Goal: Transaction & Acquisition: Purchase product/service

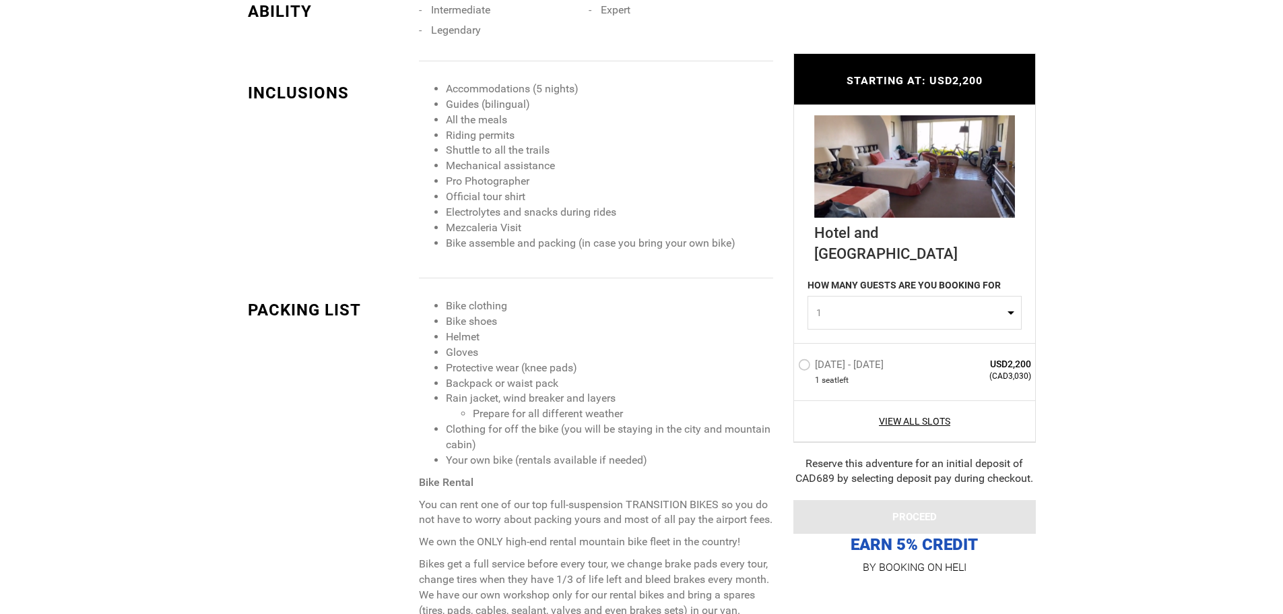
scroll to position [1347, 0]
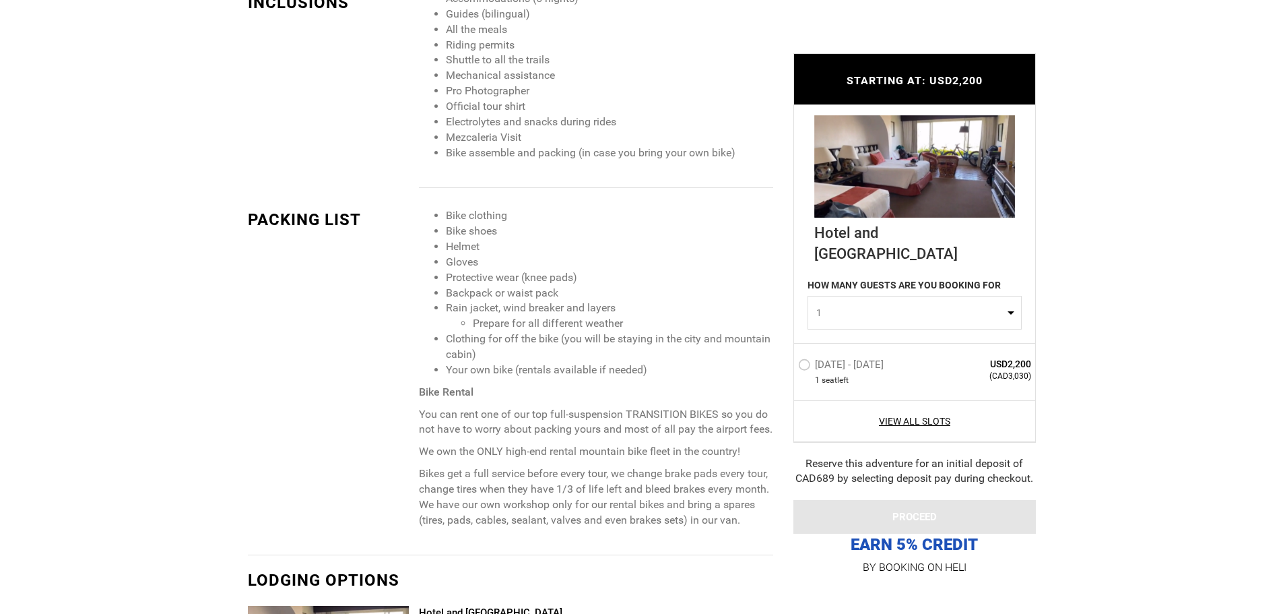
drag, startPoint x: 394, startPoint y: 275, endPoint x: 385, endPoint y: 284, distance: 12.4
click at [385, 284] on div "PACKING LIST Bike clothing Bike shoes Helmet Gloves Protective wear (knee pads)…" at bounding box center [511, 381] width 546 height 346
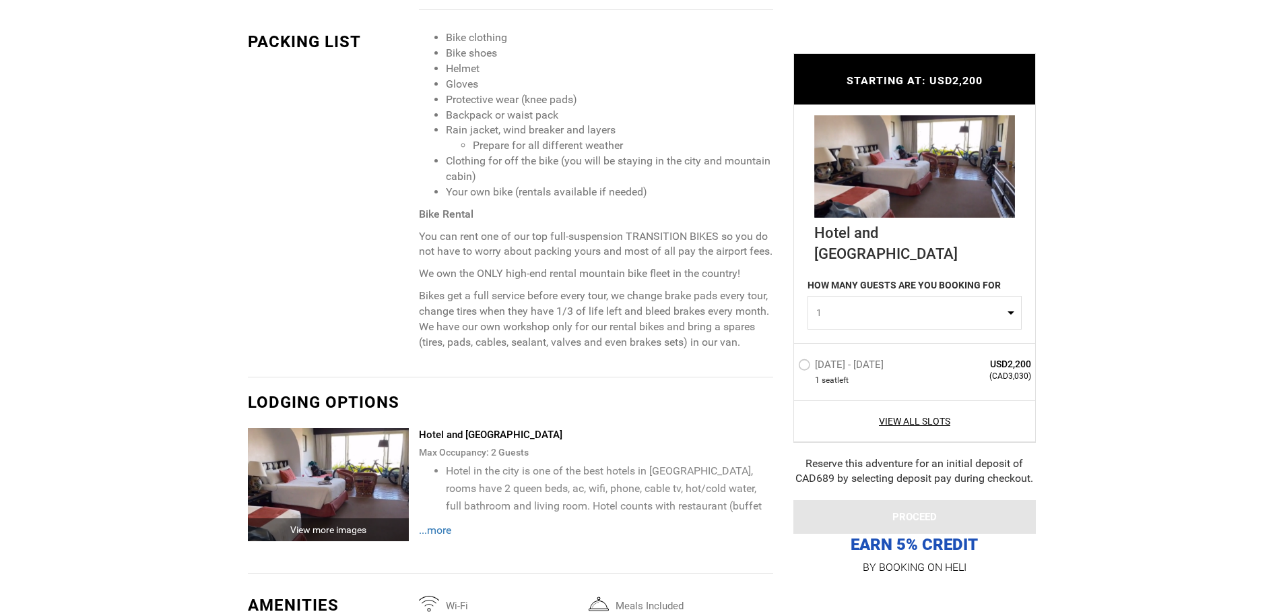
scroll to position [1617, 0]
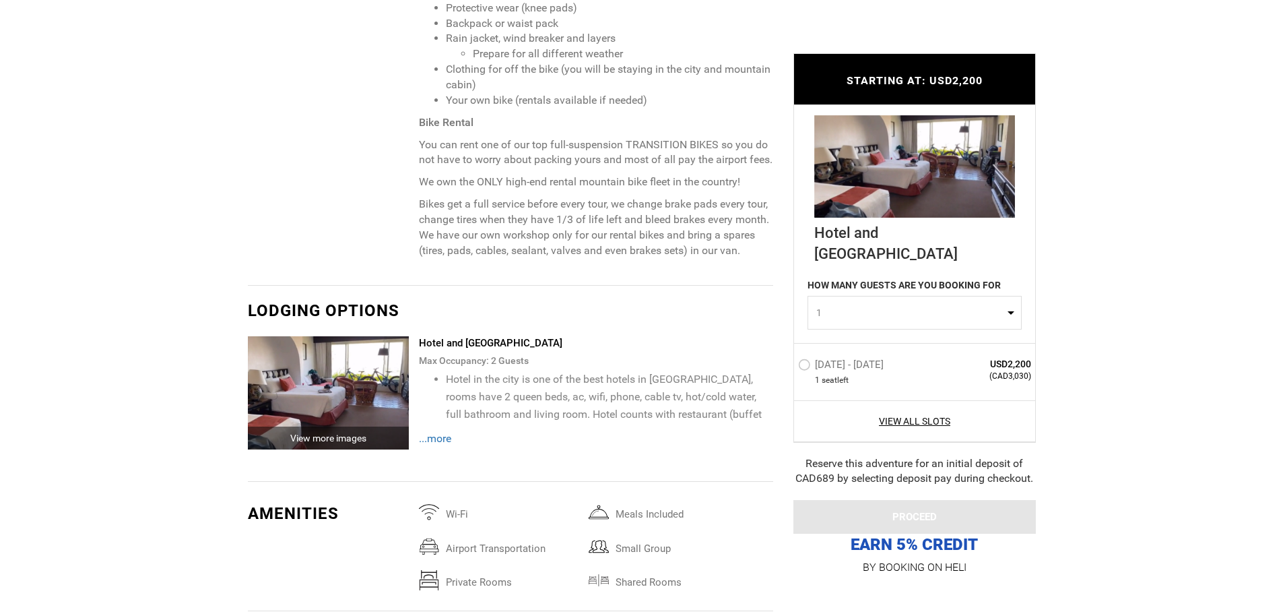
click at [450, 432] on span "...more" at bounding box center [435, 438] width 32 height 13
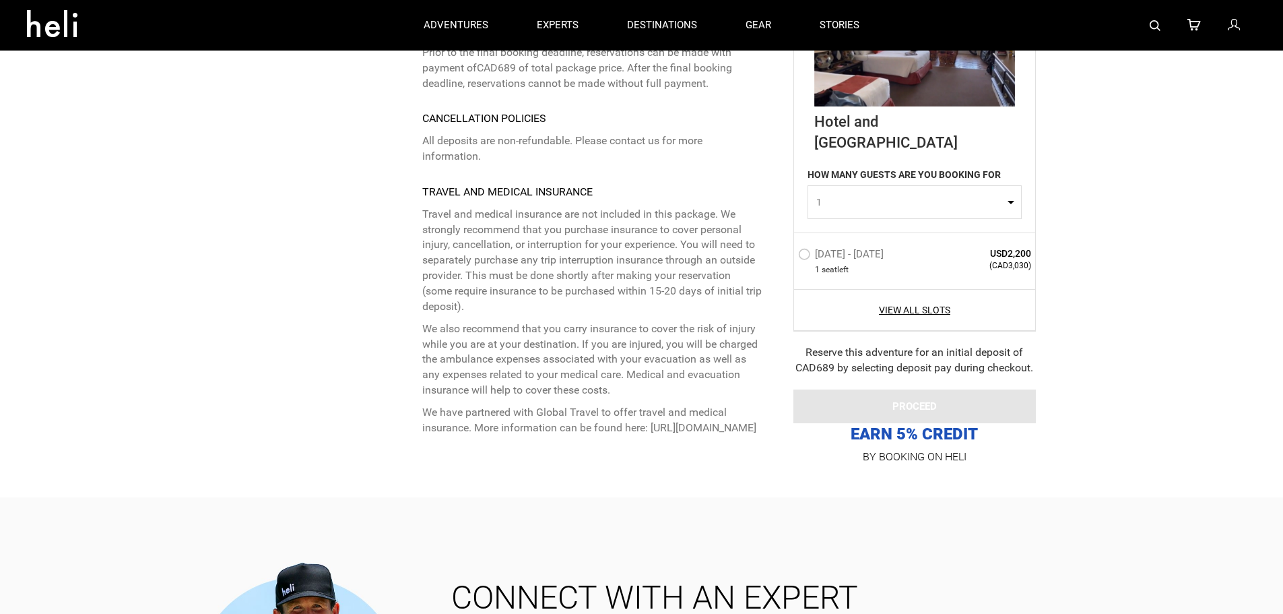
scroll to position [3301, 0]
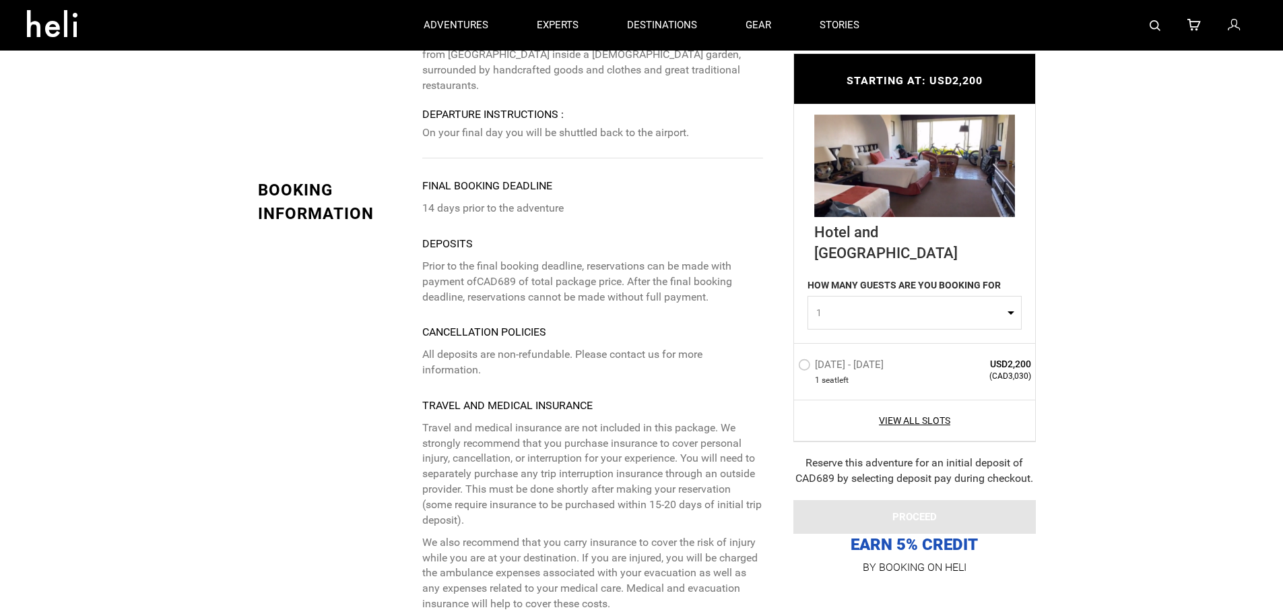
click at [805, 363] on label "[DATE] - [DATE]" at bounding box center [842, 366] width 89 height 16
click at [789, 363] on input "[DATE] - [DATE]" at bounding box center [789, 370] width 0 height 29
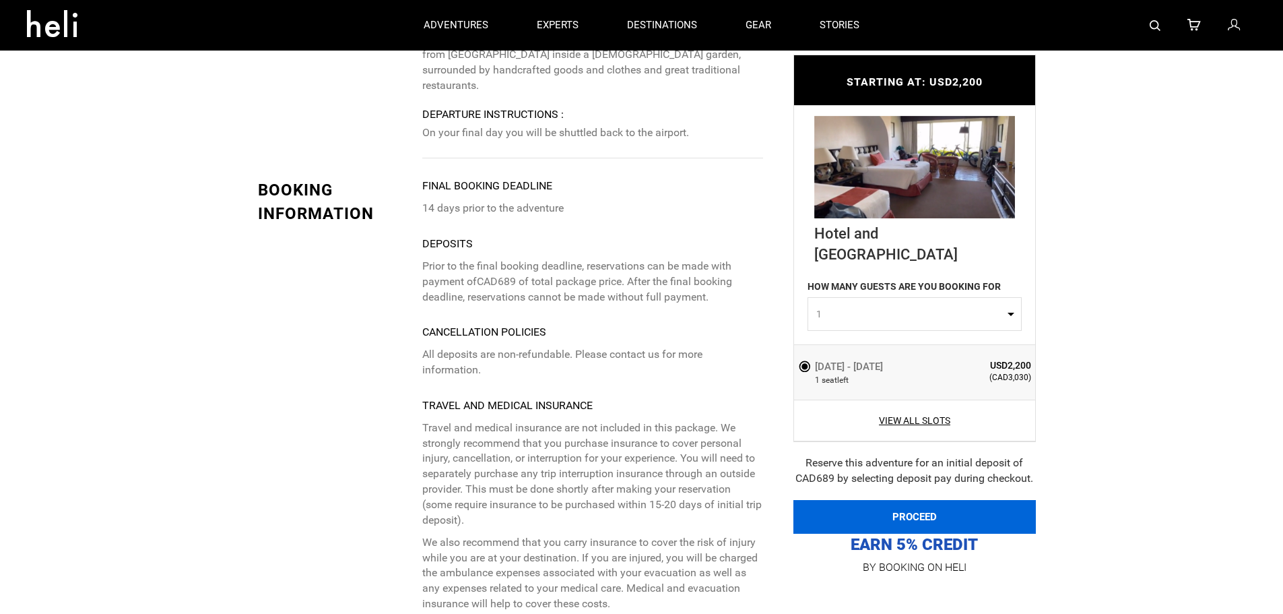
click at [894, 508] on button "PROCEED" at bounding box center [915, 517] width 243 height 34
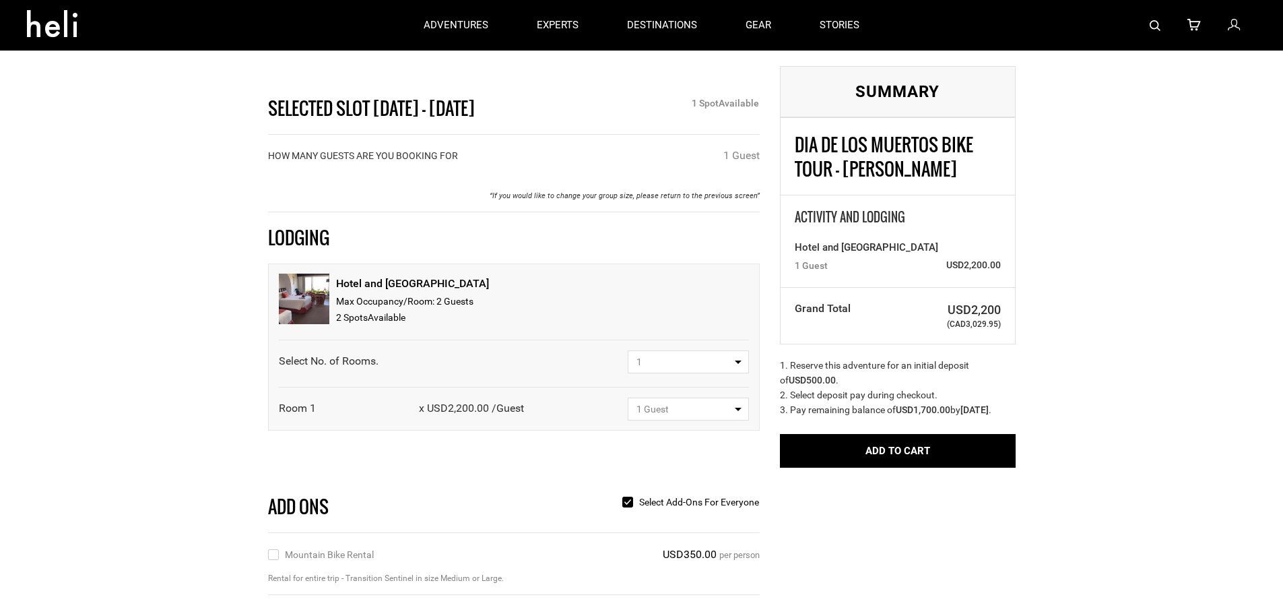
scroll to position [67, 0]
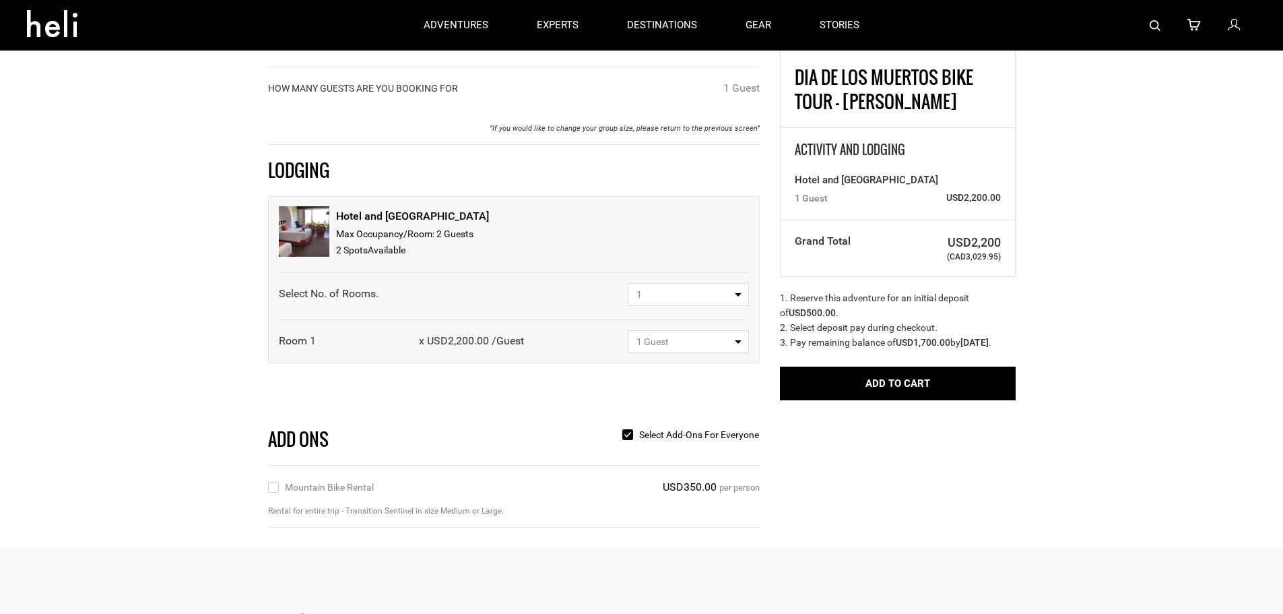
click at [266, 489] on div "Selected Slot [DATE] - [DATE] 1 Spot Available HOW MANY GUESTS ARE YOU BOOKING …" at bounding box center [514, 271] width 512 height 512
click at [268, 486] on input "Mountain Bike Rental" at bounding box center [272, 487] width 9 height 15
checkbox input "true"
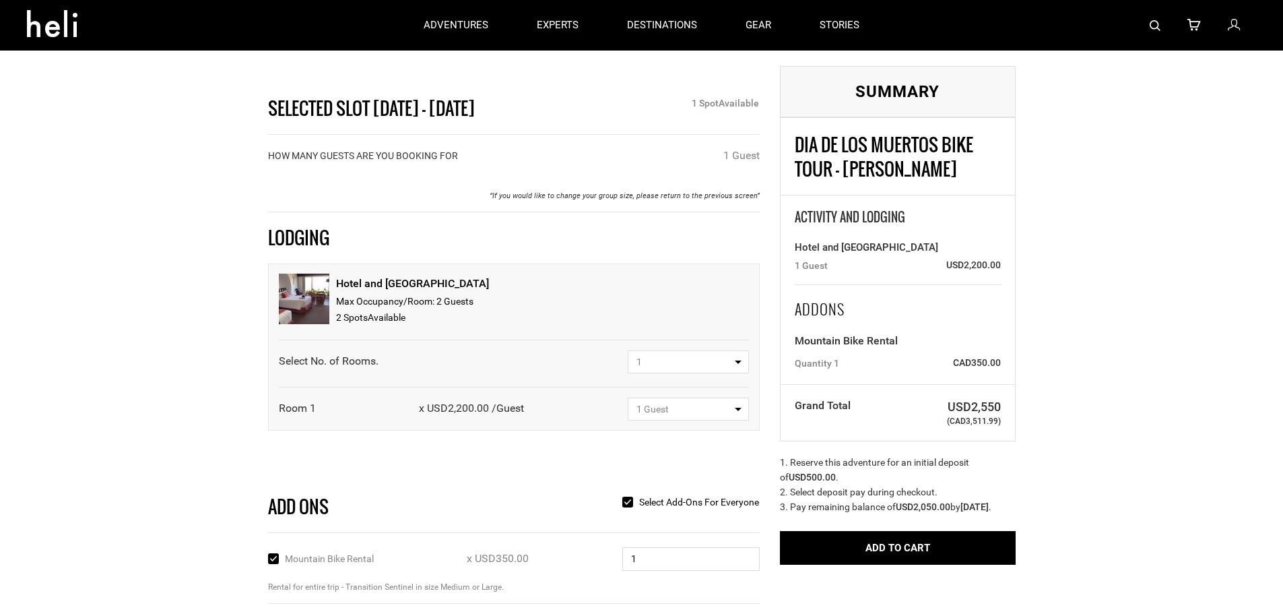
click at [736, 359] on button "1" at bounding box center [688, 361] width 121 height 23
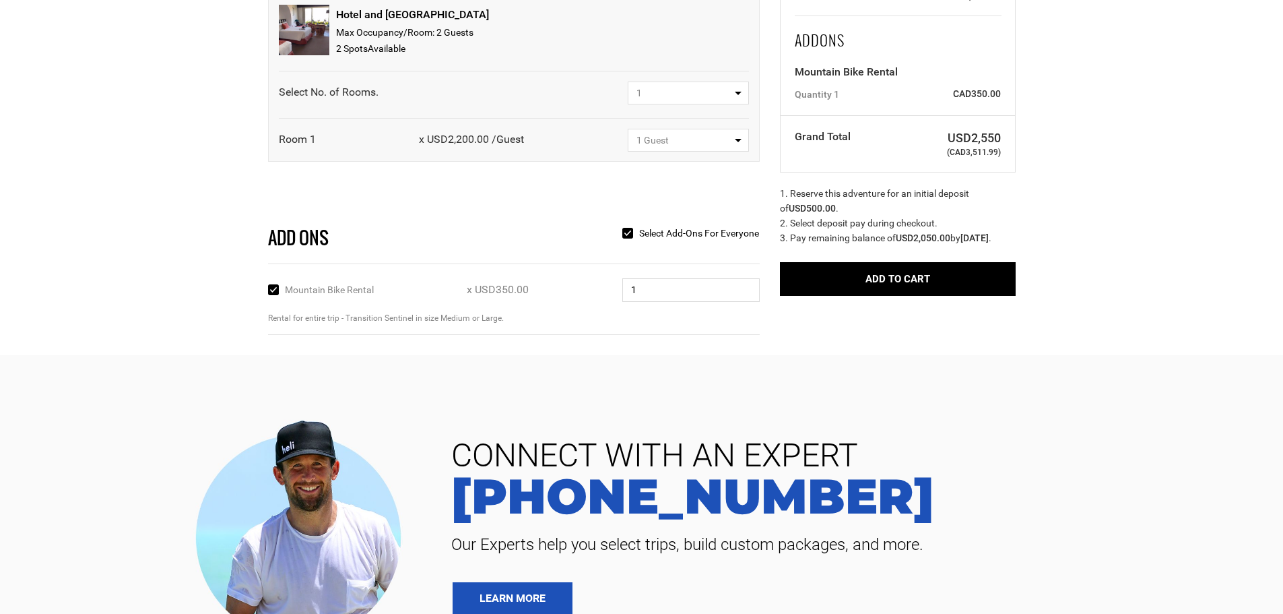
scroll to position [269, 0]
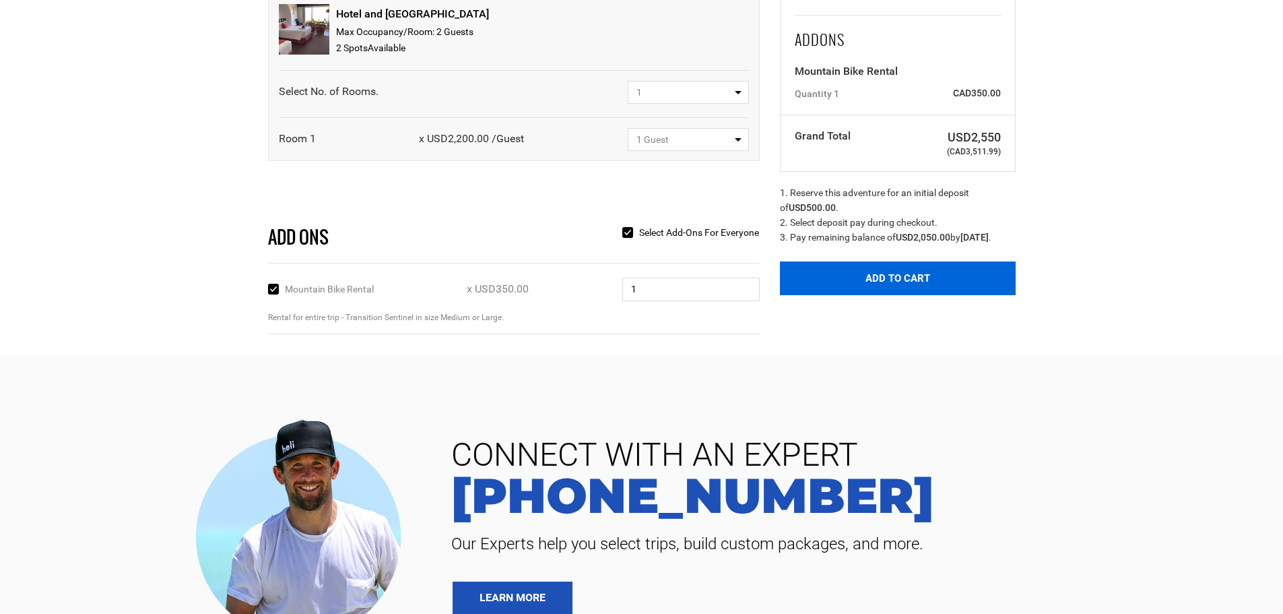
click at [873, 287] on button "Add to Cart" at bounding box center [898, 278] width 236 height 34
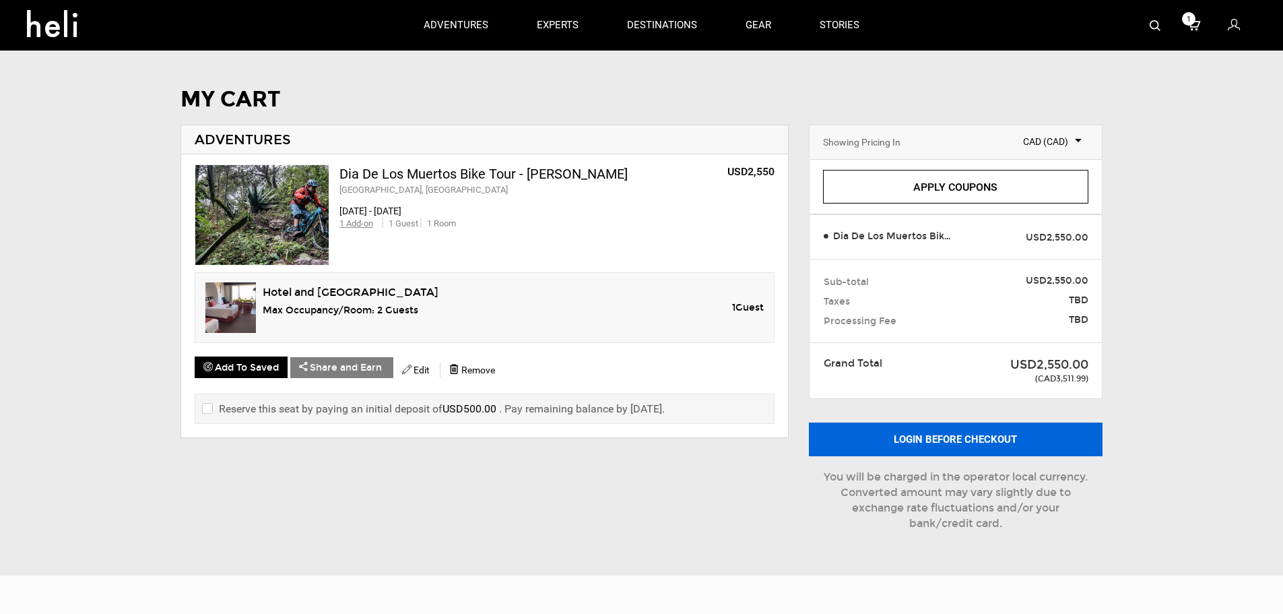
click at [970, 435] on button "Login before checkout" at bounding box center [956, 439] width 294 height 34
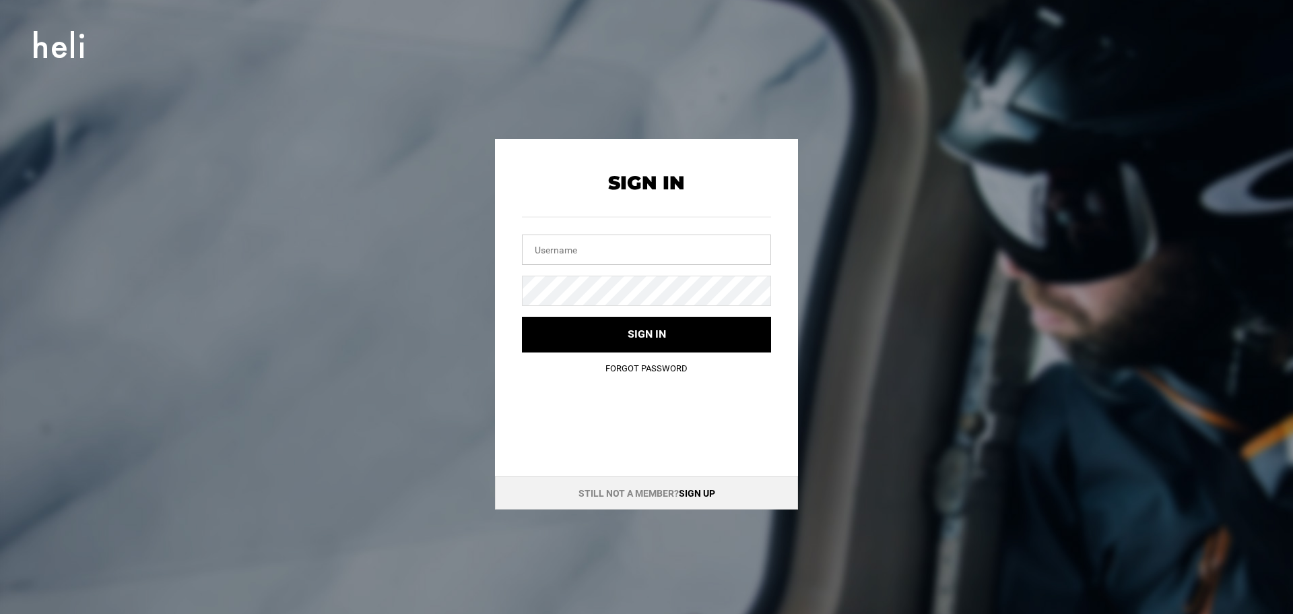
click at [686, 257] on input "text" at bounding box center [646, 249] width 249 height 30
type input "jaschou"
click at [522, 317] on button "Sign in" at bounding box center [646, 335] width 249 height 36
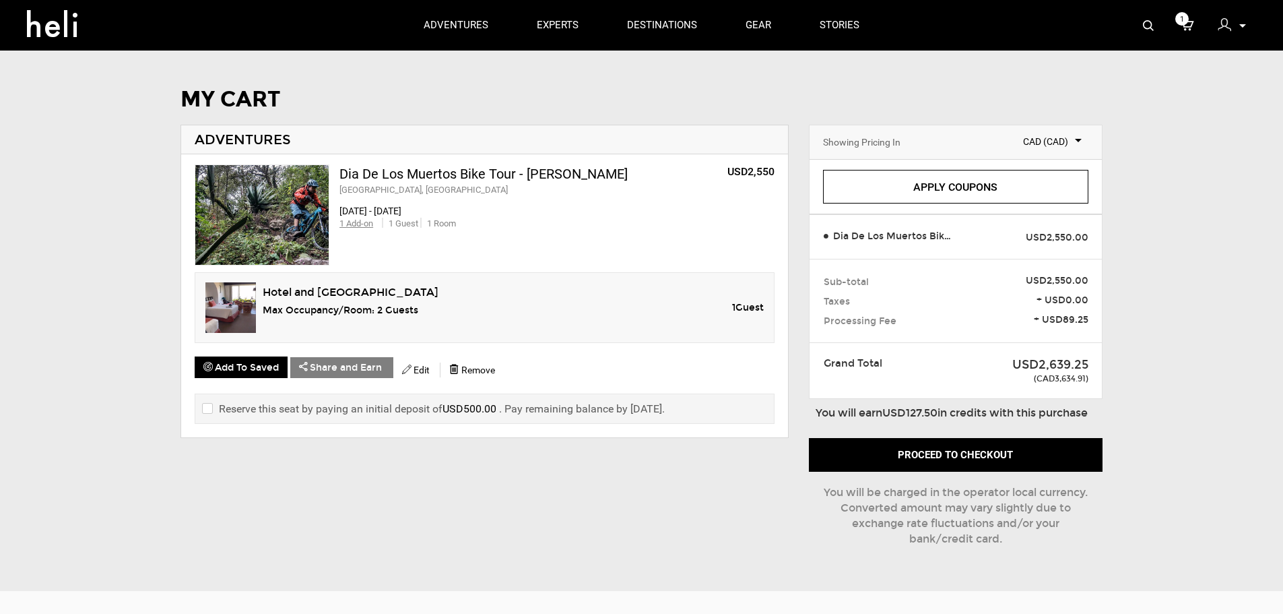
click at [1229, 22] on img at bounding box center [1224, 24] width 13 height 13
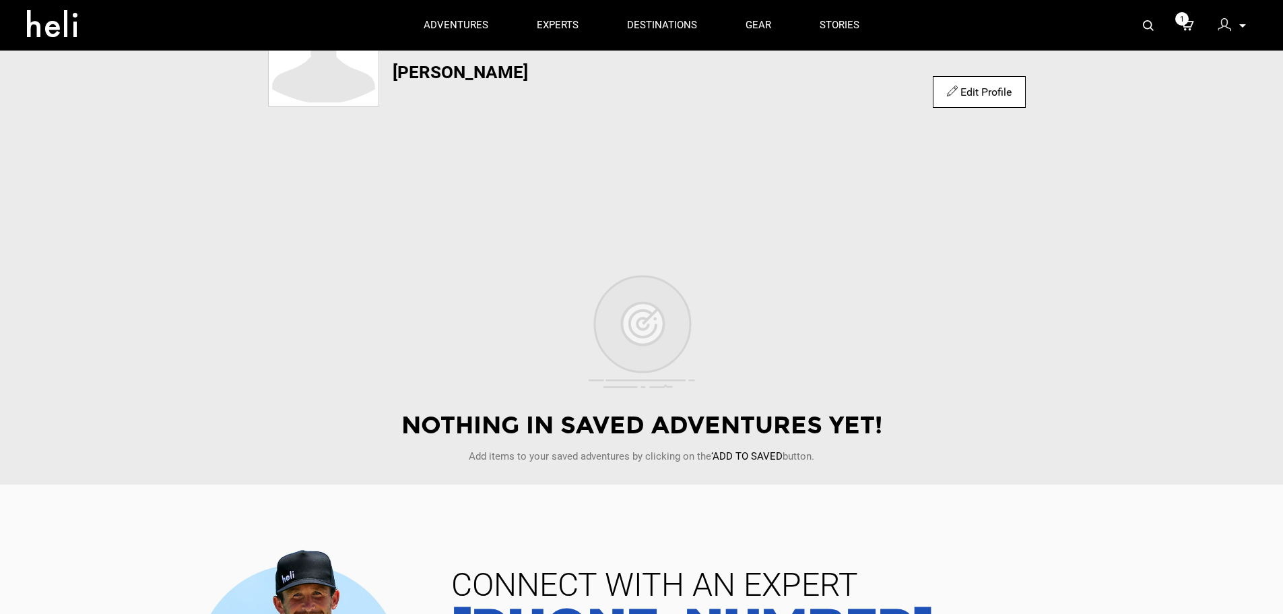
scroll to position [135, 0]
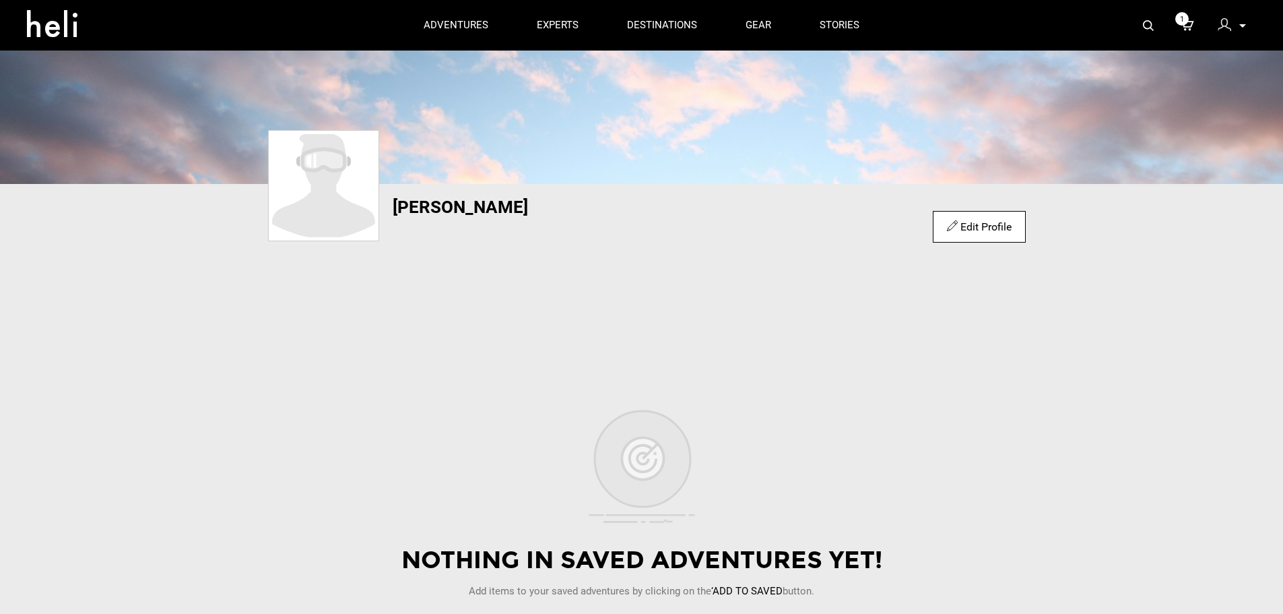
click at [998, 234] on div "Edit Profile" at bounding box center [979, 227] width 92 height 32
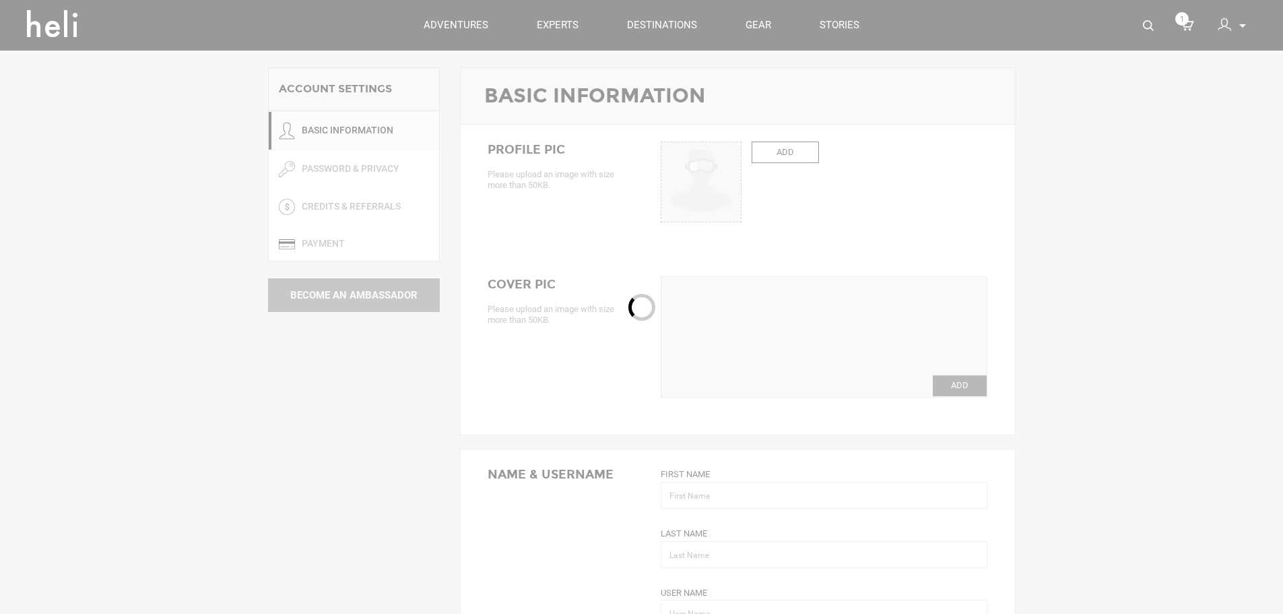
type input "[PERSON_NAME]"
type input "Schou"
type input "jaschou"
type input "[PERSON_NAME][EMAIL_ADDRESS][PERSON_NAME][DOMAIN_NAME]"
type input "[PHONE_NUMBER]"
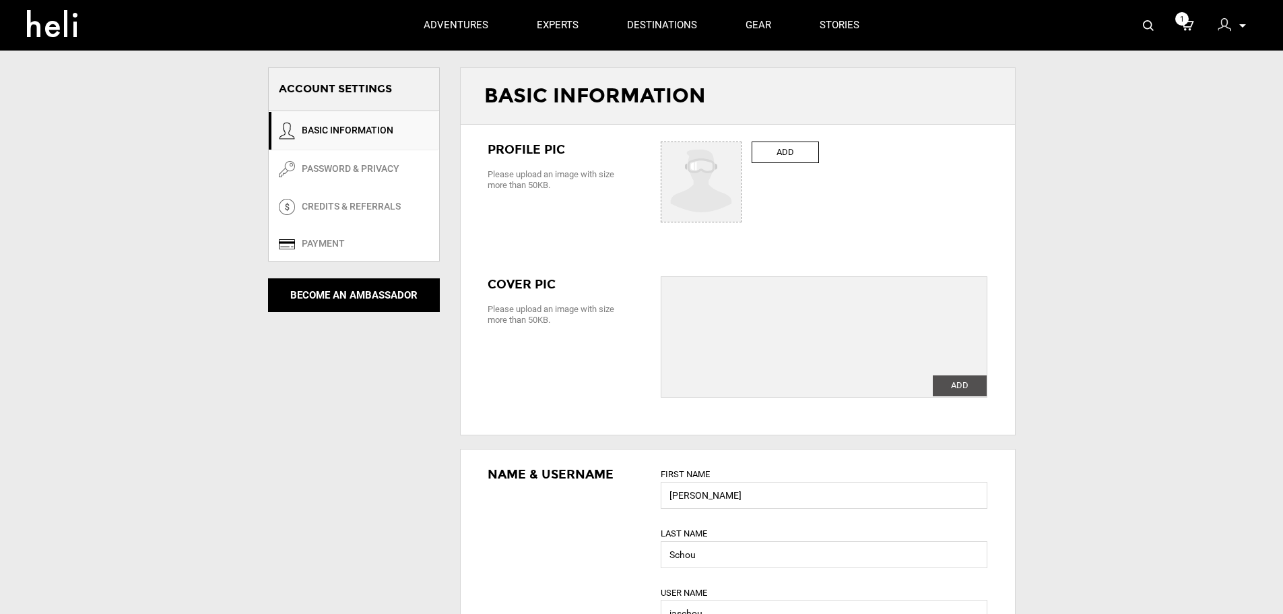
click at [1185, 20] on span "1" at bounding box center [1182, 18] width 13 height 13
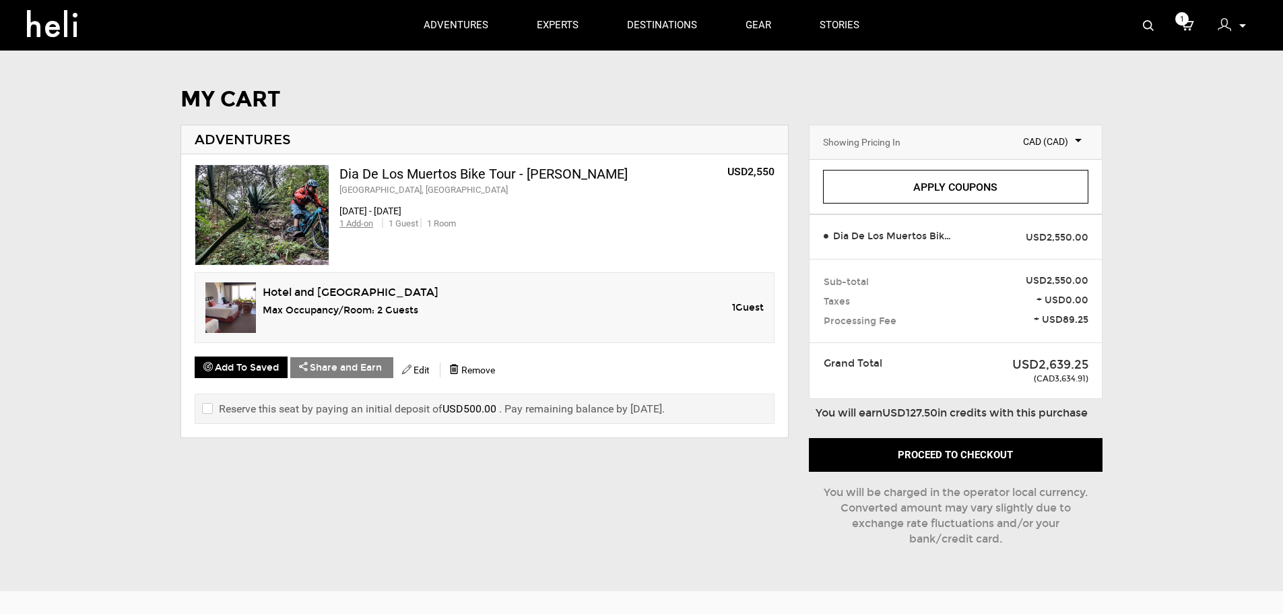
click at [210, 408] on input "checkbox" at bounding box center [206, 409] width 9 height 16
checkbox input "true"
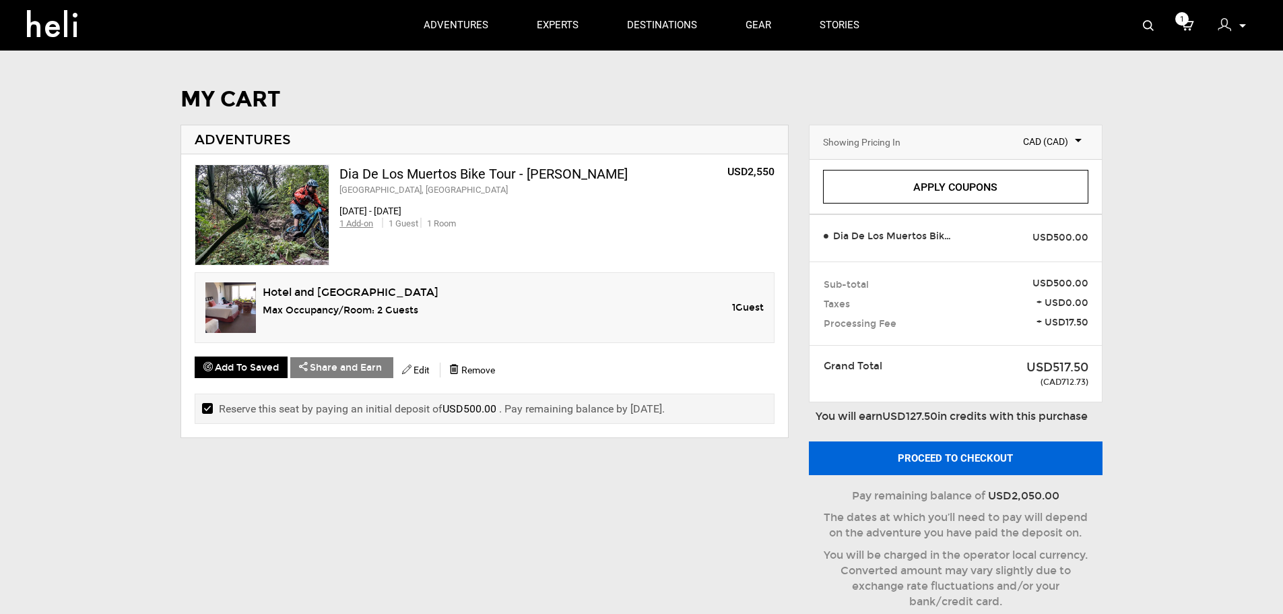
click at [922, 453] on button "Proceed to checkout" at bounding box center [956, 458] width 294 height 34
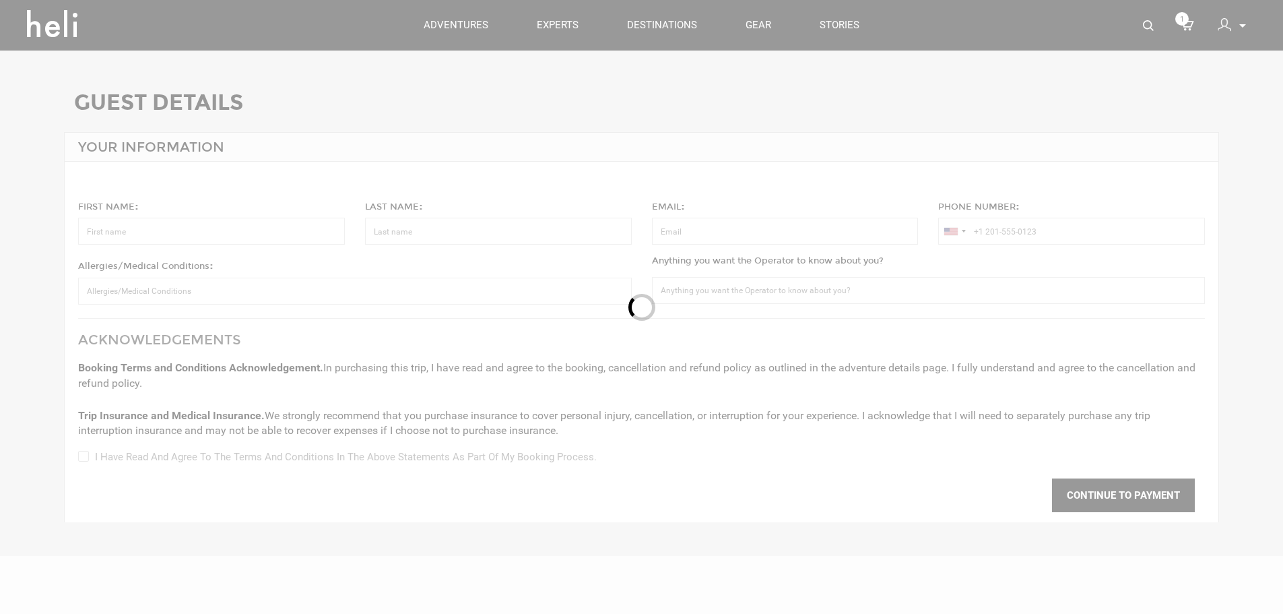
type input "[PERSON_NAME]"
type input "Schou"
type input "[PERSON_NAME][EMAIL_ADDRESS][PERSON_NAME][DOMAIN_NAME]"
type input "[PHONE_NUMBER]"
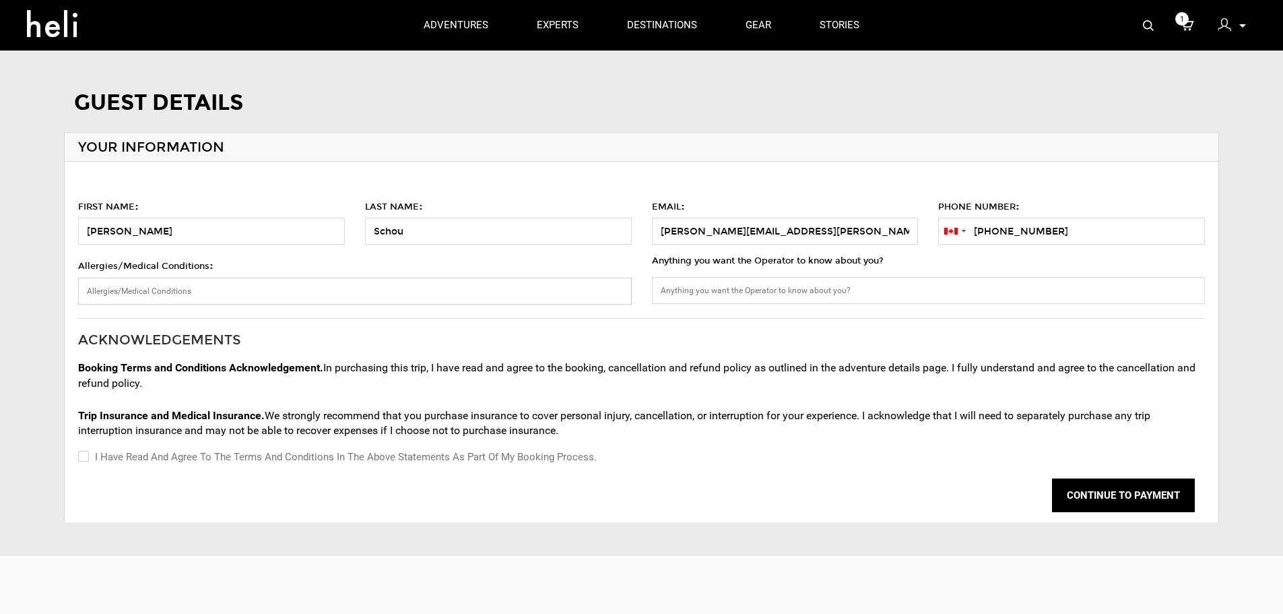
click at [336, 291] on input "Allergies/Medical Conditions :" at bounding box center [354, 291] width 553 height 27
type input "None"
click at [82, 449] on input "I have read and agree to the terms and conditions in the above statements as pa…" at bounding box center [82, 457] width 9 height 16
checkbox input "true"
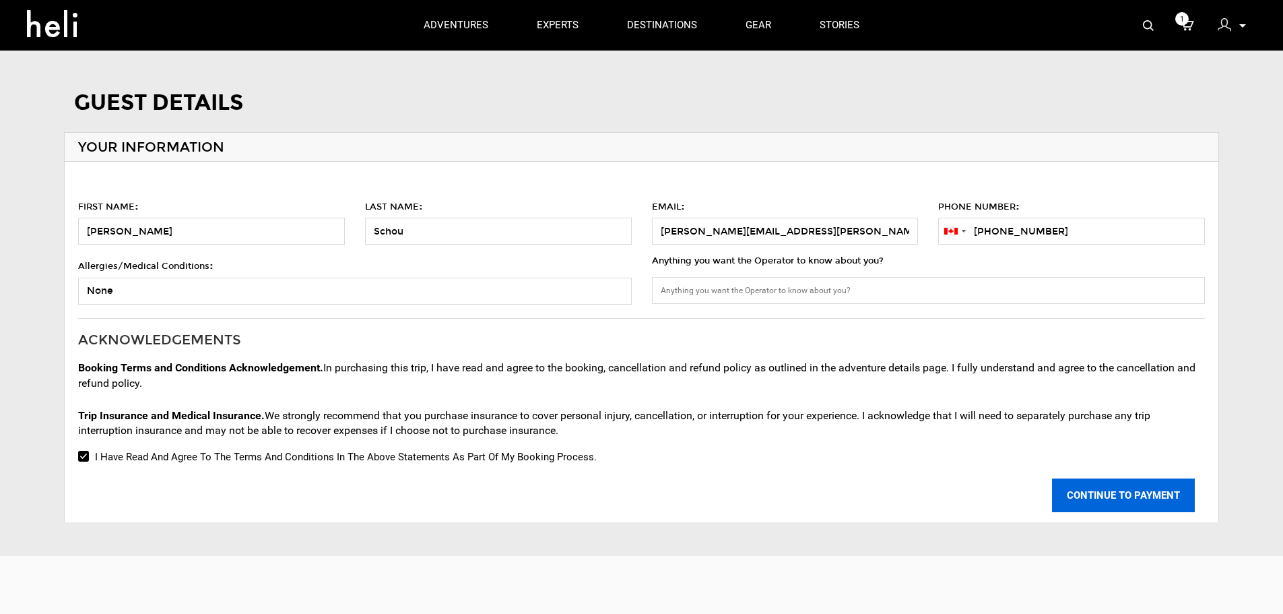
click at [1121, 488] on button "CONTINUE TO PAYMENT" at bounding box center [1123, 495] width 143 height 34
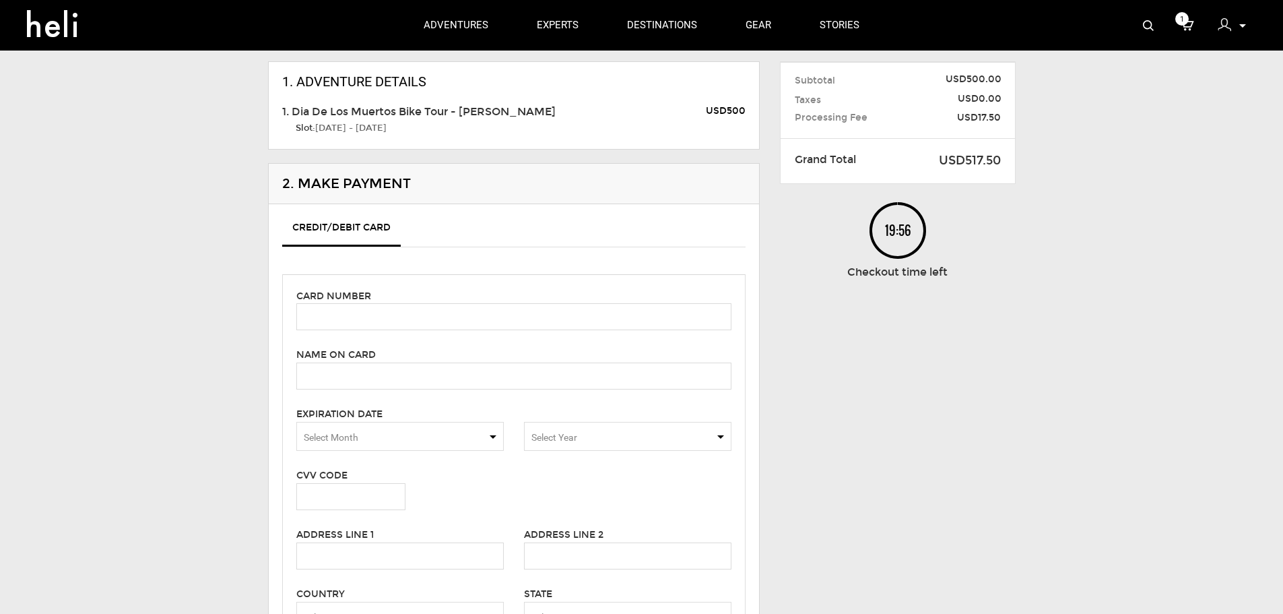
scroll to position [135, 0]
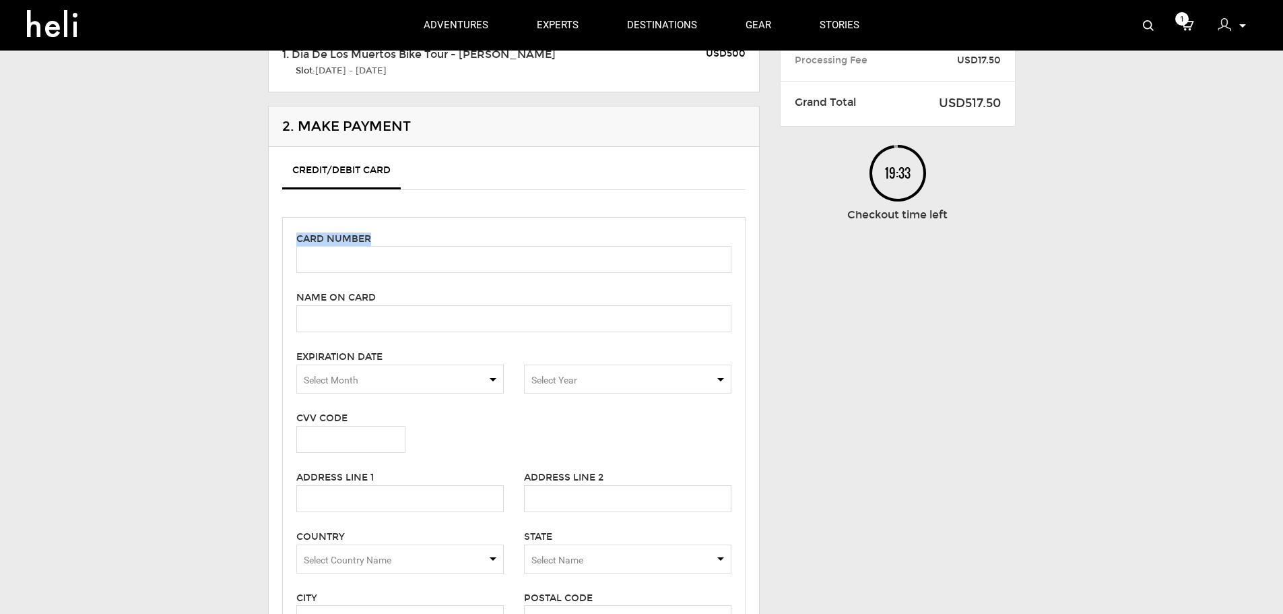
drag, startPoint x: 371, startPoint y: 277, endPoint x: 377, endPoint y: 261, distance: 17.3
click at [374, 268] on div "Card number Name on card Please enter cardholder's name. Expiration Date Select…" at bounding box center [513, 459] width 463 height 484
click at [377, 260] on input "text" at bounding box center [513, 259] width 435 height 27
type input "[CREDIT_CARD_NUMBER]"
type input "[PERSON_NAME]"
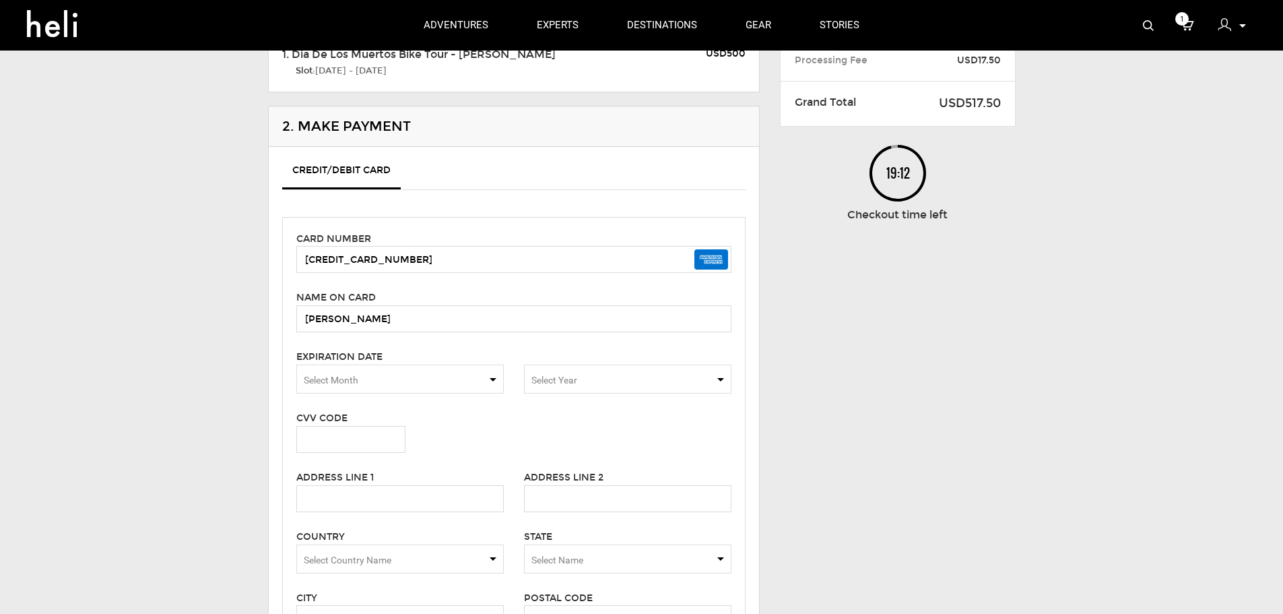
click at [424, 373] on span "Select Month" at bounding box center [399, 378] width 207 height 29
click at [387, 463] on span "06" at bounding box center [400, 474] width 206 height 27
click at [726, 385] on span "Select Year" at bounding box center [627, 378] width 207 height 29
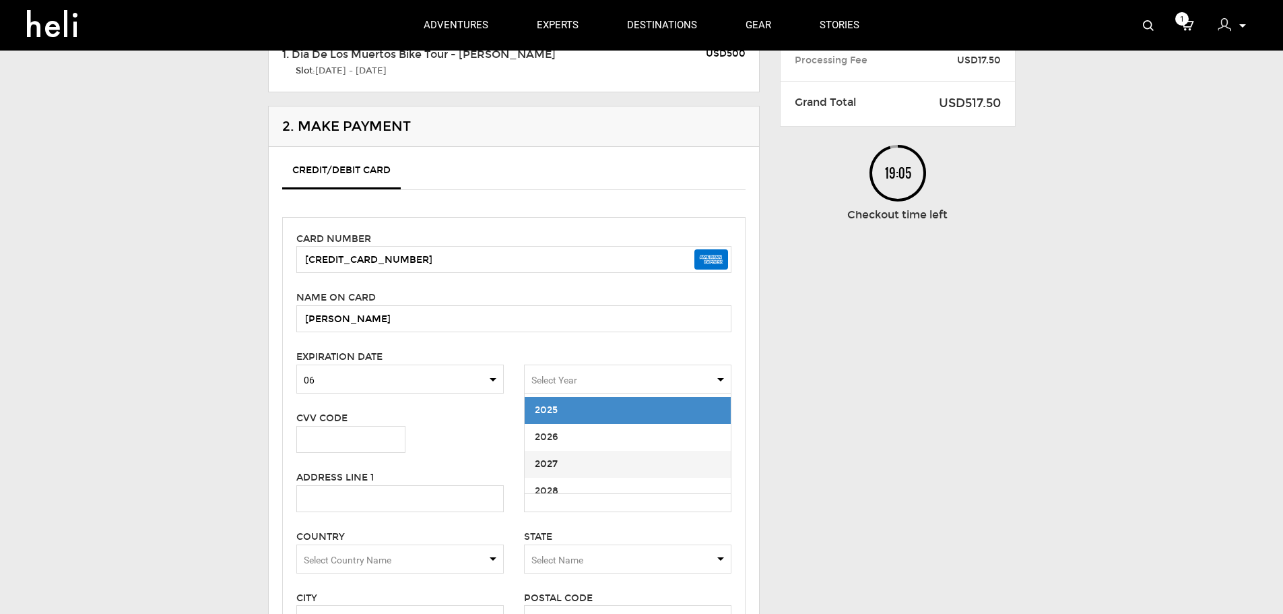
click at [629, 457] on span "2027" at bounding box center [628, 464] width 206 height 27
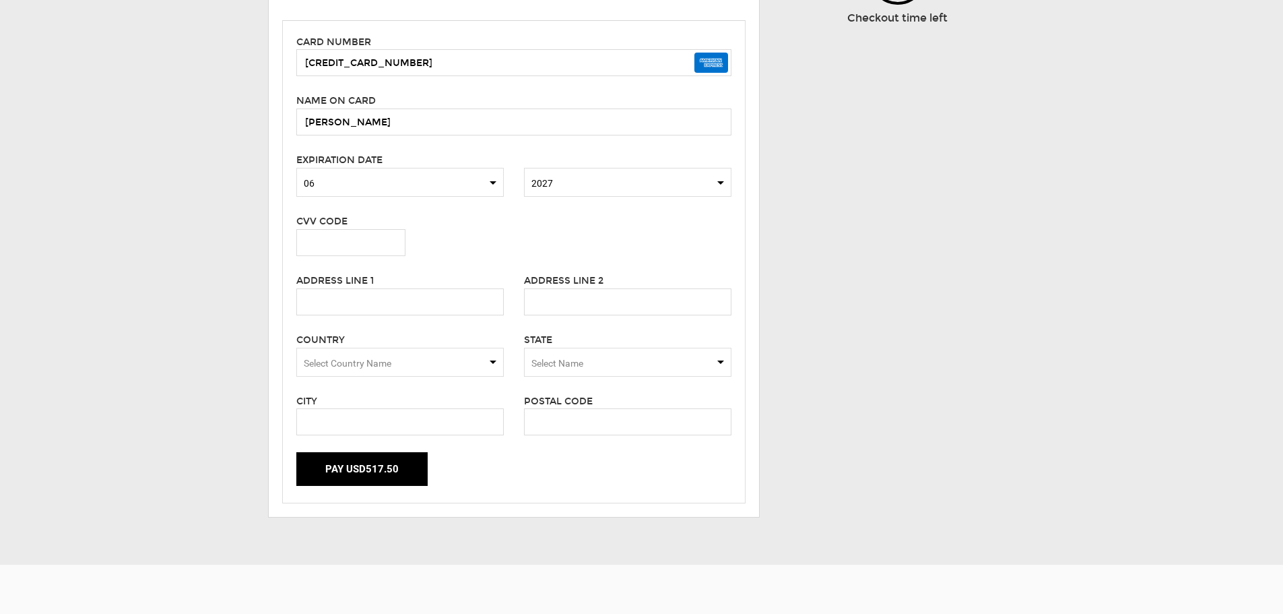
scroll to position [337, 0]
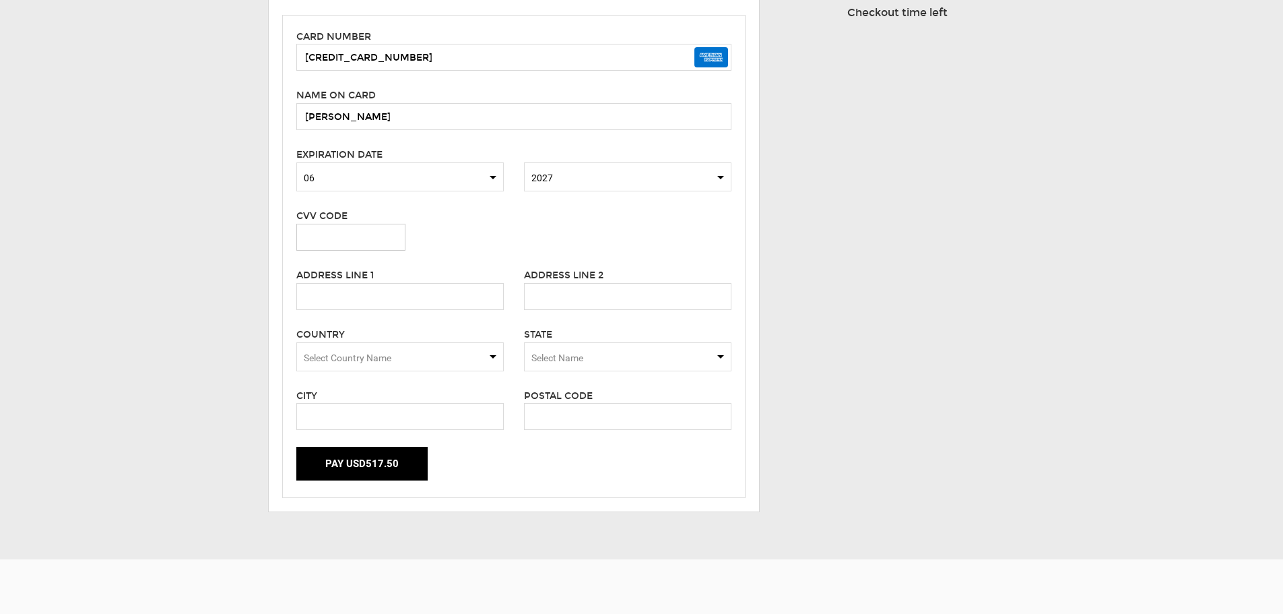
click at [358, 248] on input "text" at bounding box center [350, 237] width 109 height 27
type input "7950"
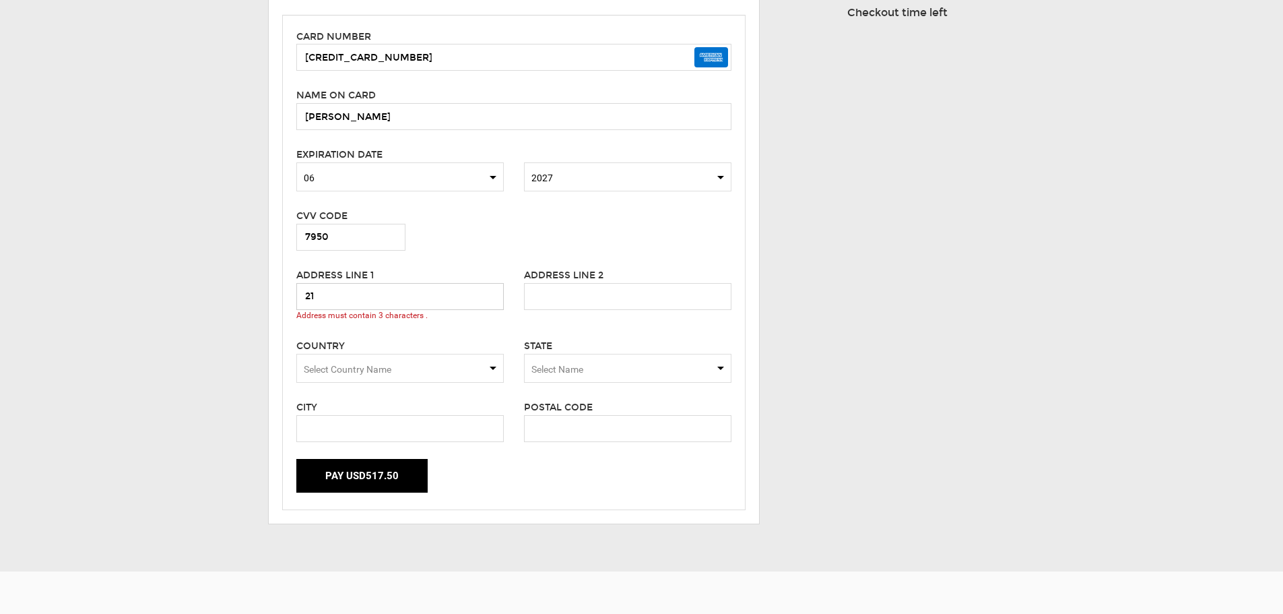
type input "2"
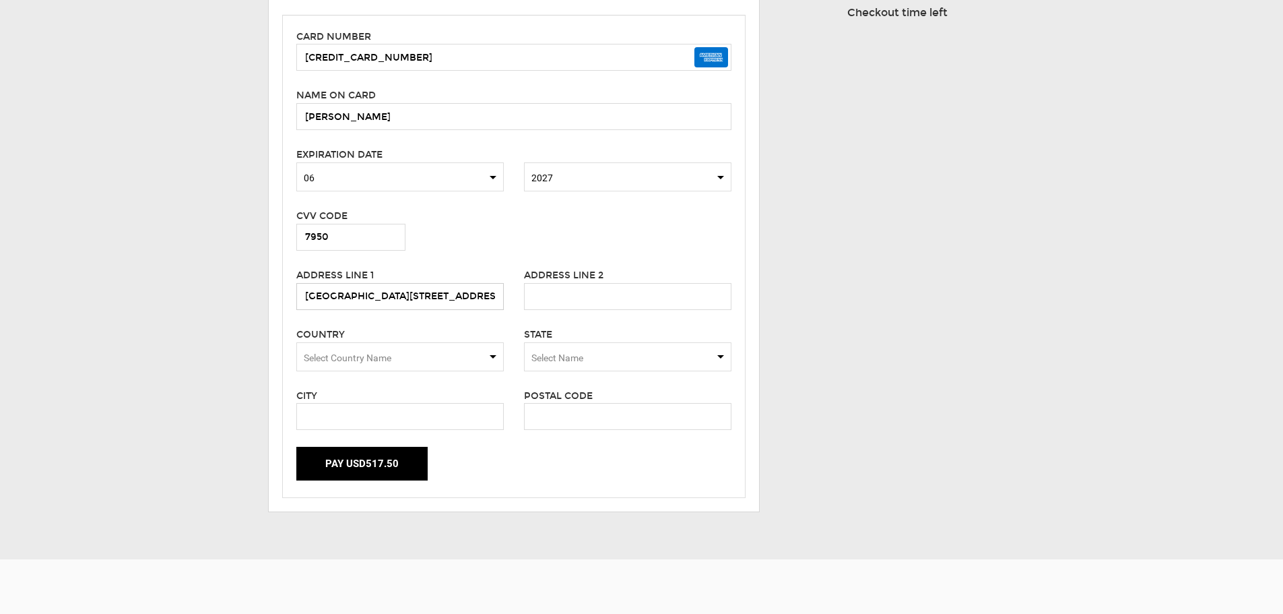
type input "[GEOGRAPHIC_DATA][STREET_ADDRESS]"
click at [419, 361] on span "Select Country Name" at bounding box center [399, 356] width 207 height 29
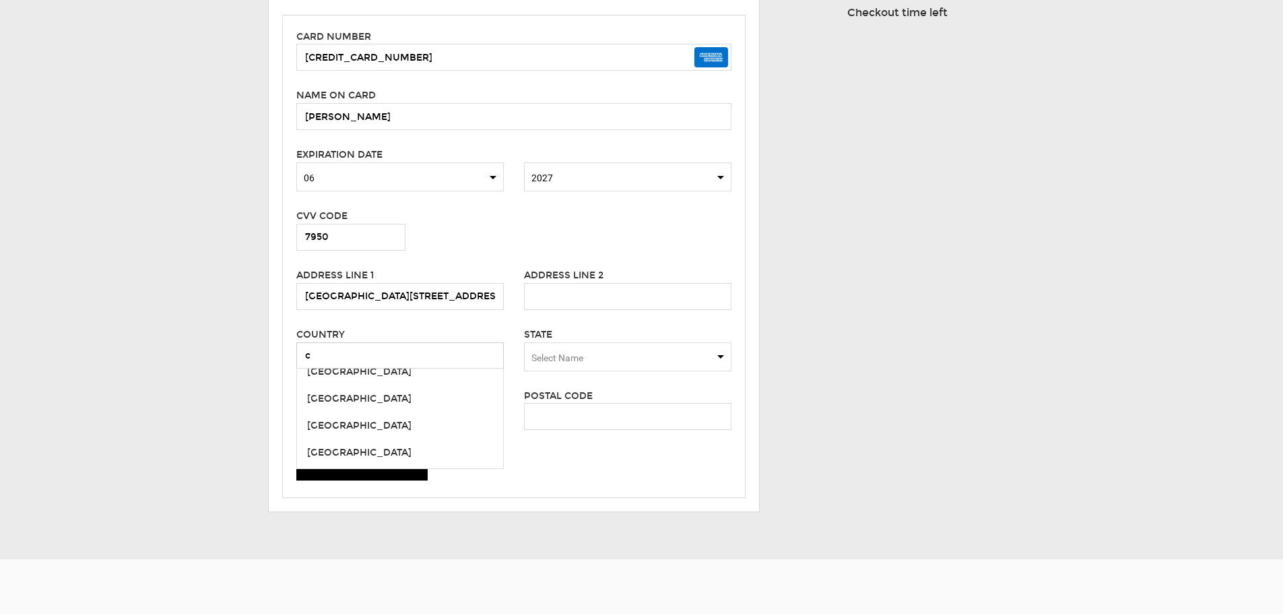
scroll to position [943, 0]
type input "c"
click at [364, 429] on span "[GEOGRAPHIC_DATA]" at bounding box center [400, 439] width 206 height 27
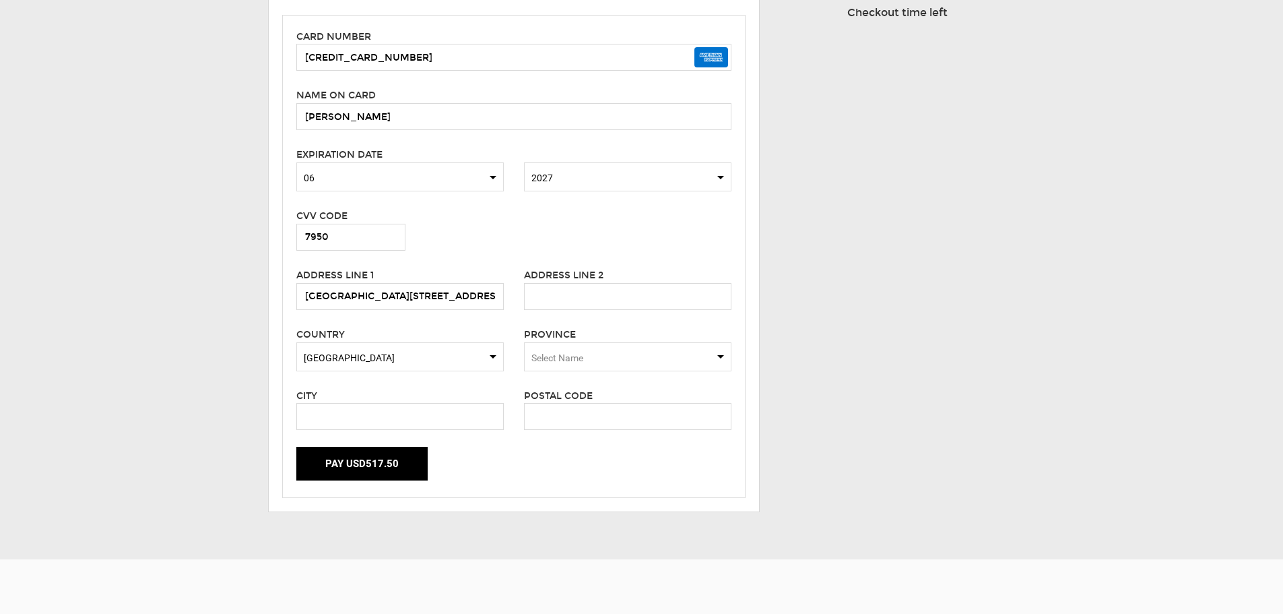
click at [570, 348] on span "Select Name" at bounding box center [627, 356] width 207 height 29
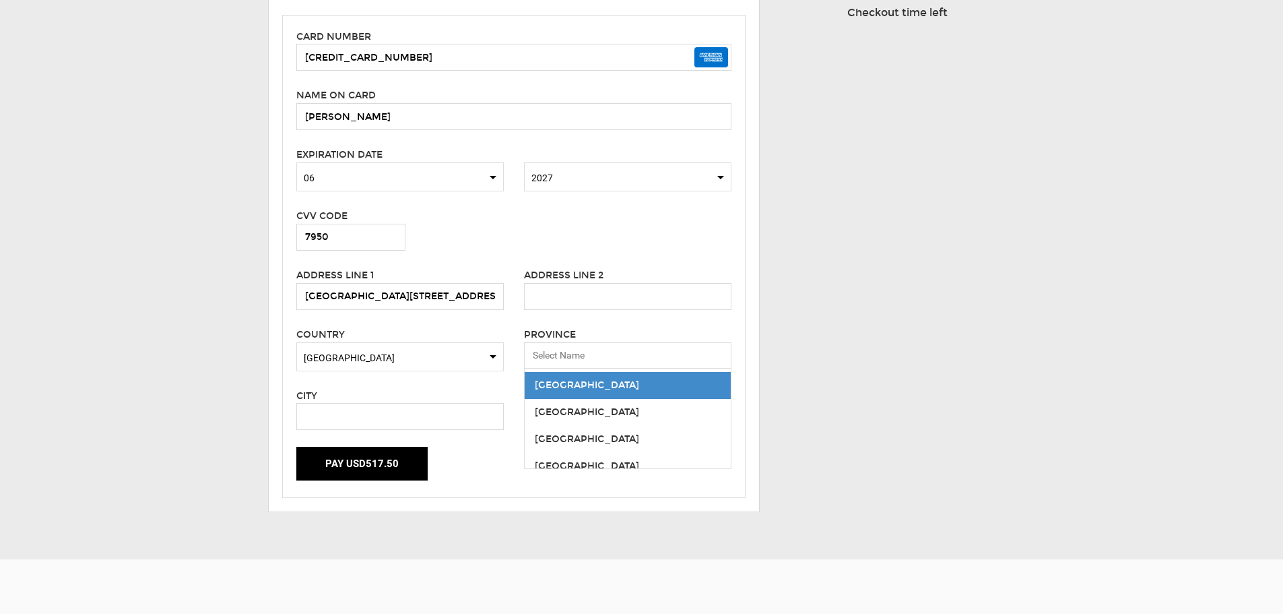
click at [582, 389] on div "[GEOGRAPHIC_DATA]" at bounding box center [628, 385] width 186 height 13
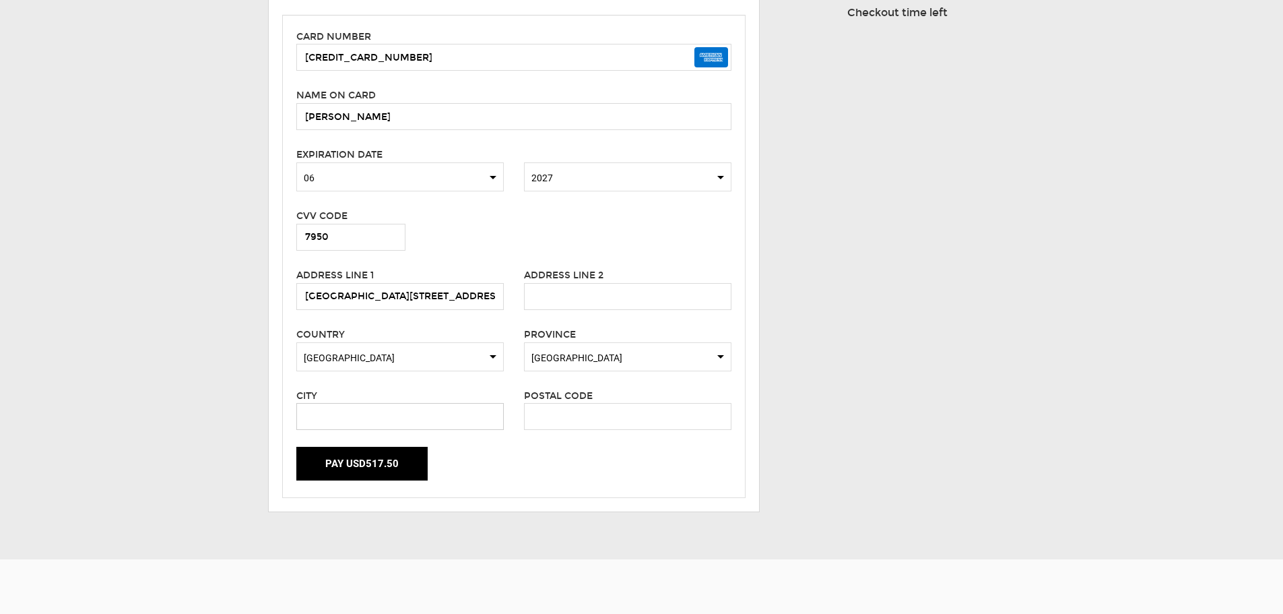
click at [428, 411] on input "text" at bounding box center [399, 416] width 207 height 27
type input "[GEOGRAPHIC_DATA]"
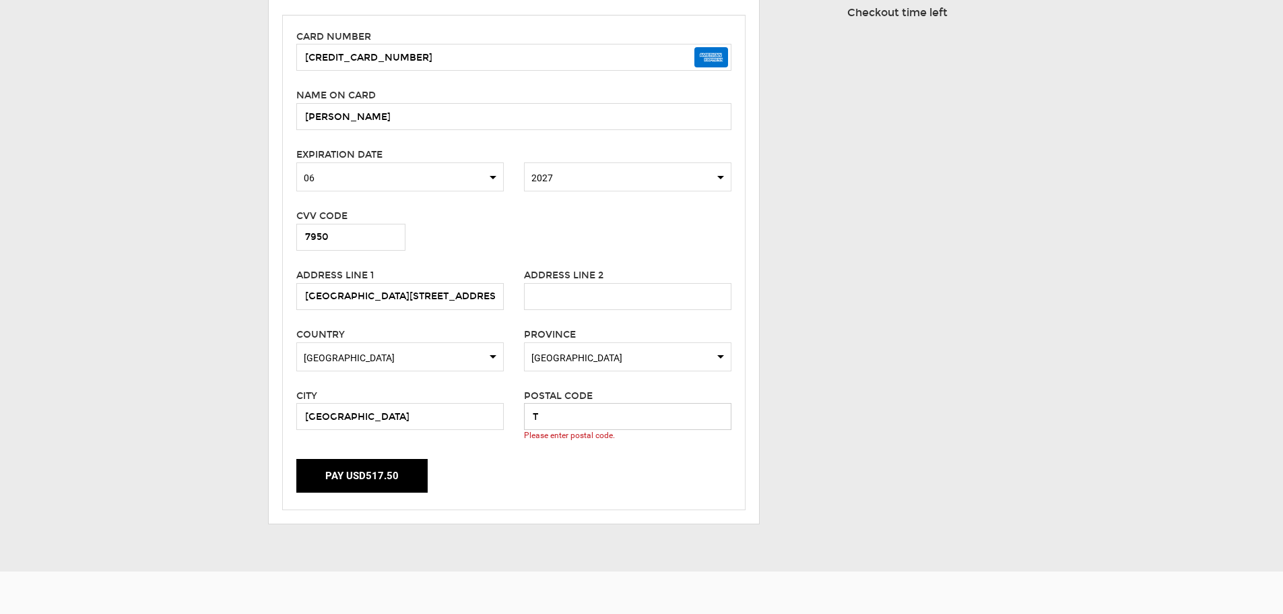
drag, startPoint x: 558, startPoint y: 412, endPoint x: 518, endPoint y: 416, distance: 40.6
click at [518, 416] on div "Postal Code T Please enter postal code." at bounding box center [628, 415] width 228 height 54
paste input "3C 0V1"
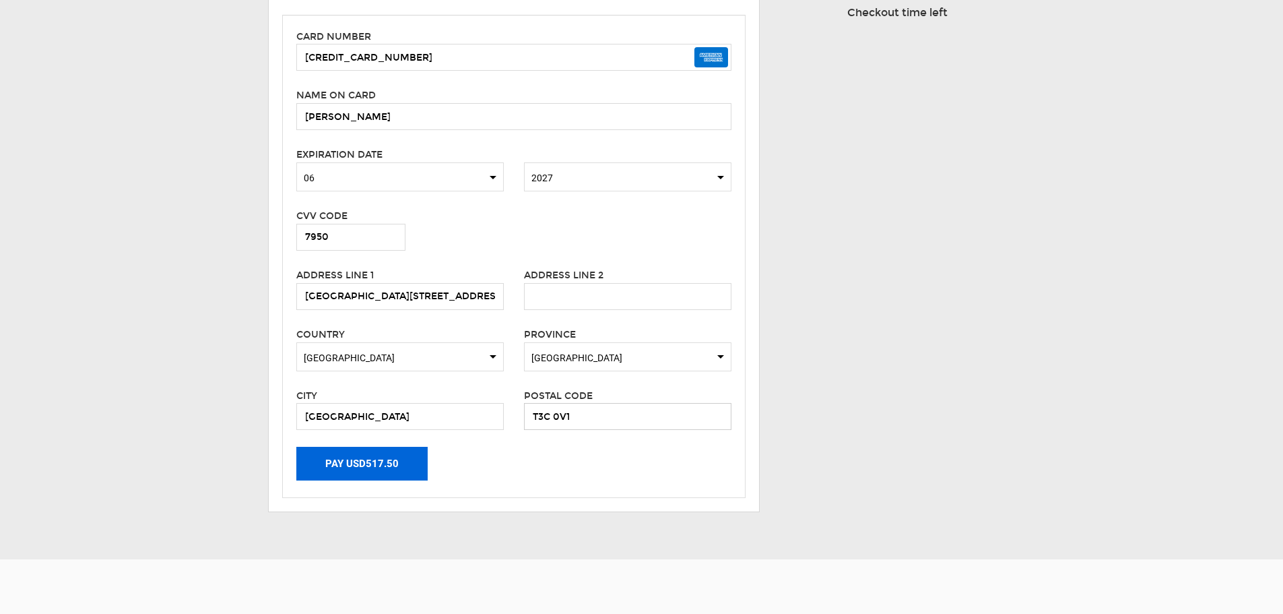
type input "T3C 0V1"
click at [385, 456] on button "Pay USD517.50" at bounding box center [361, 464] width 131 height 34
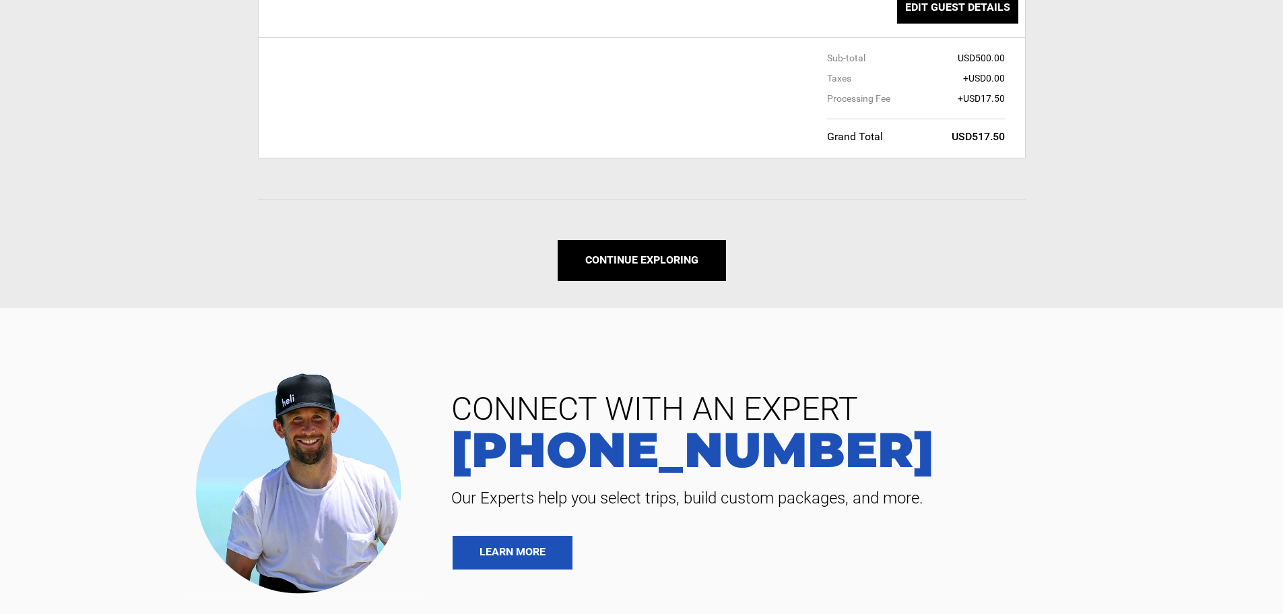
scroll to position [1213, 0]
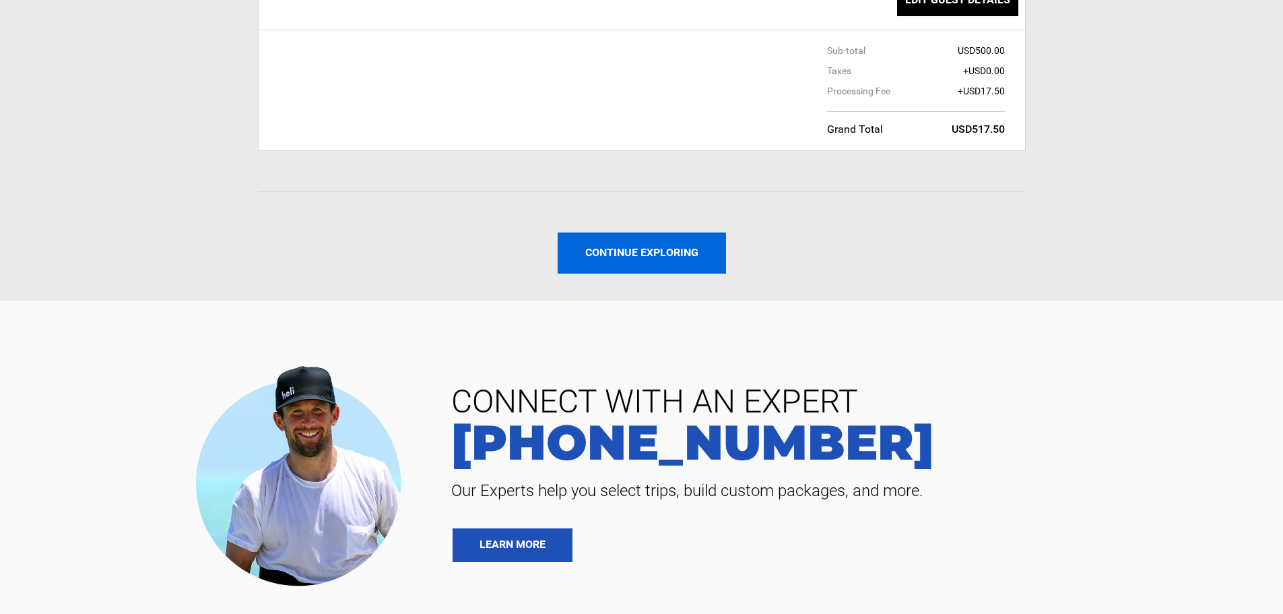
click at [649, 232] on button "Continue exploring" at bounding box center [642, 252] width 168 height 41
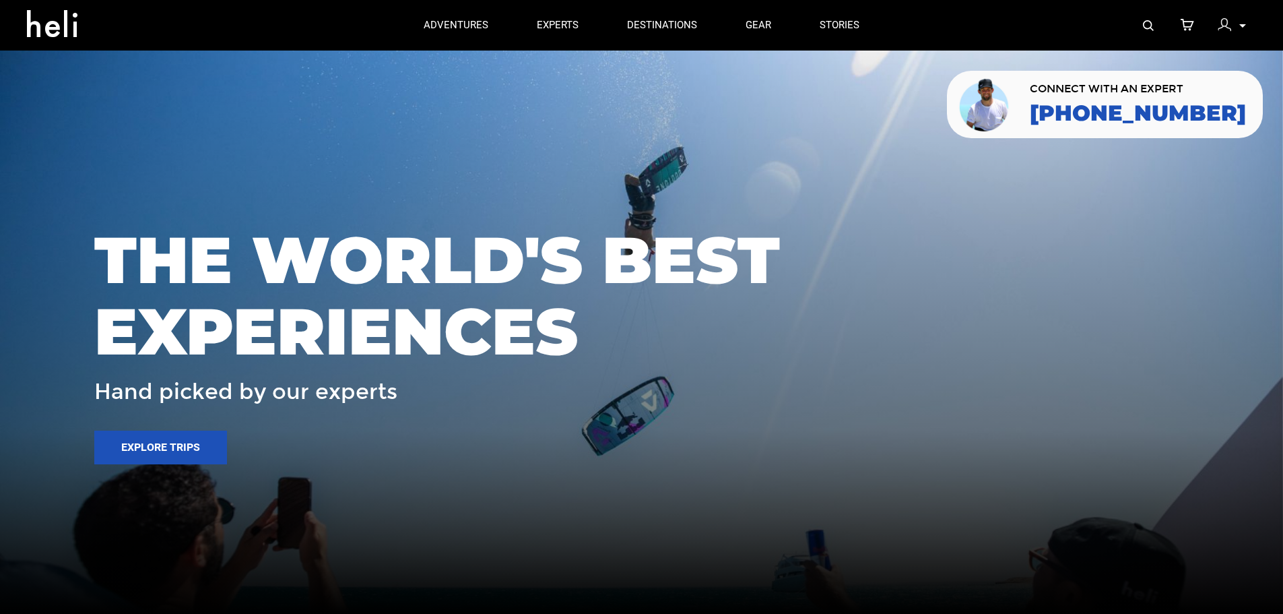
click at [1223, 22] on img at bounding box center [1224, 24] width 13 height 13
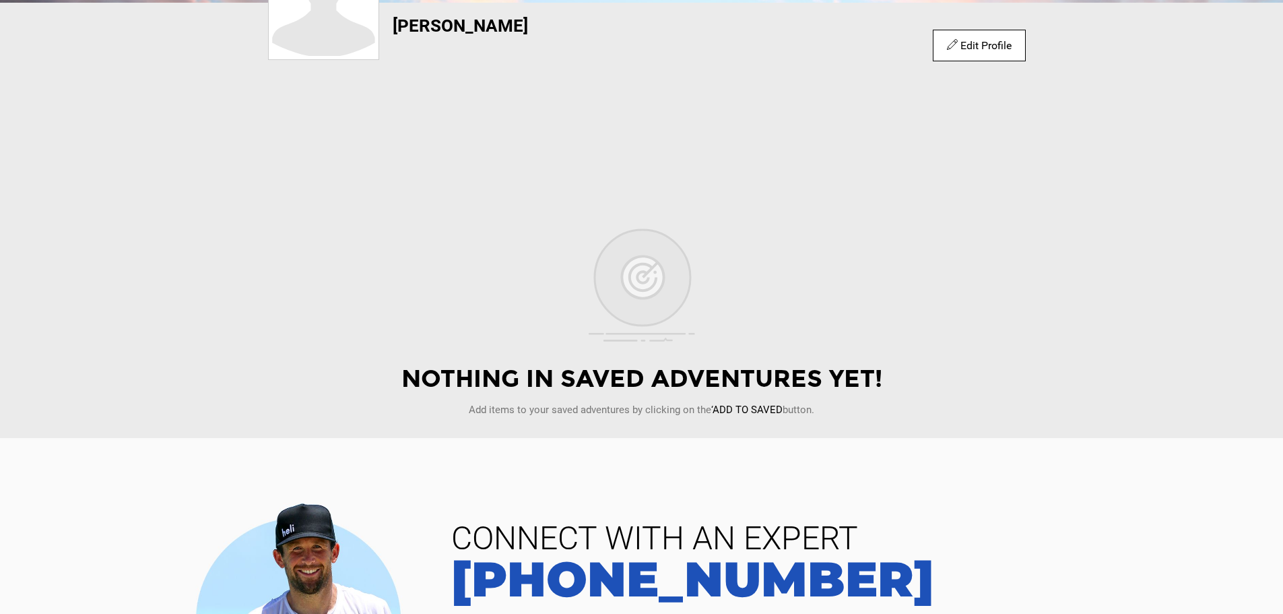
scroll to position [67, 0]
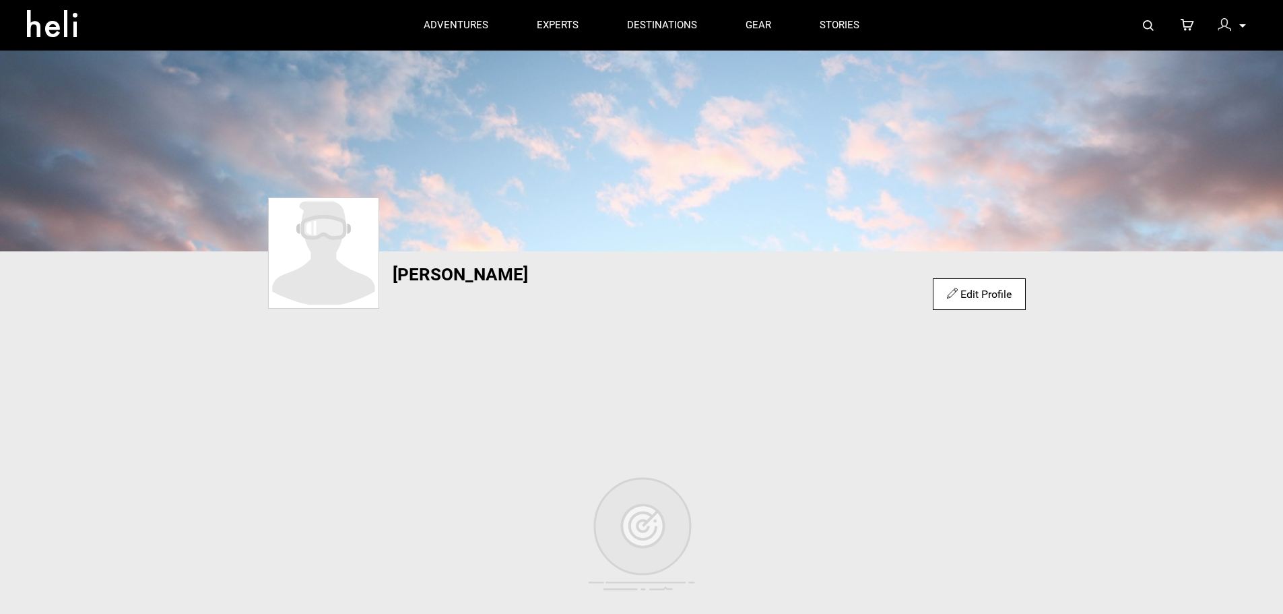
click at [970, 296] on link "Edit Profile" at bounding box center [979, 294] width 64 height 13
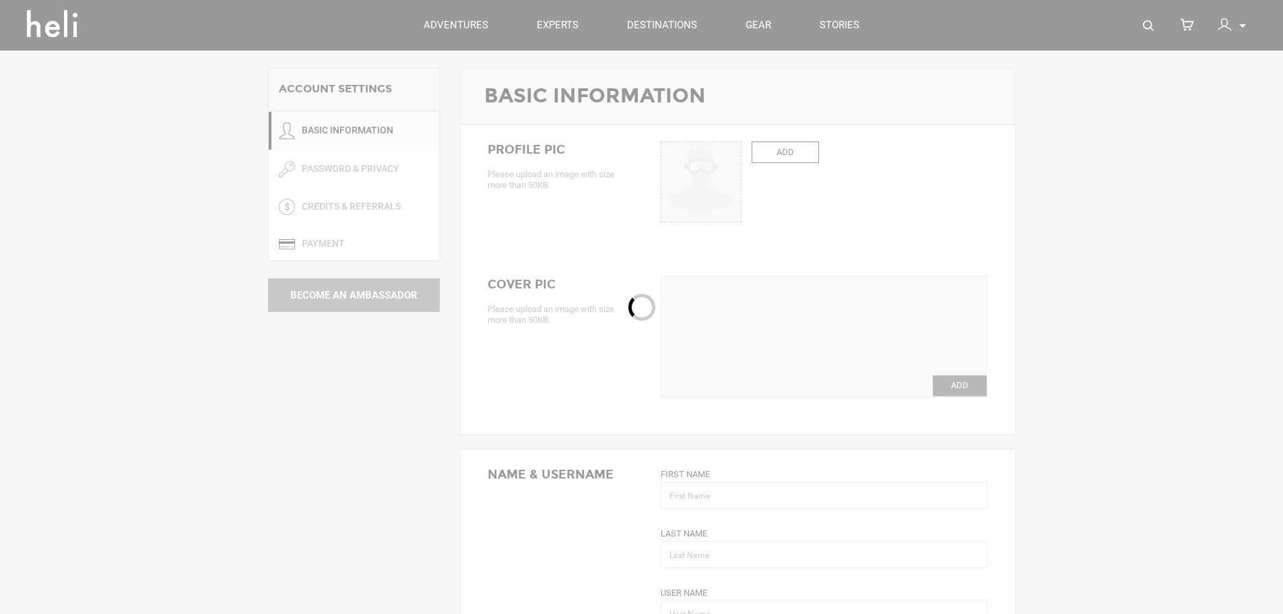
type input "[PERSON_NAME]"
type input "Schou"
type input "jaschou"
type input "[PERSON_NAME][EMAIL_ADDRESS][PERSON_NAME][DOMAIN_NAME]"
type input "[PHONE_NUMBER]"
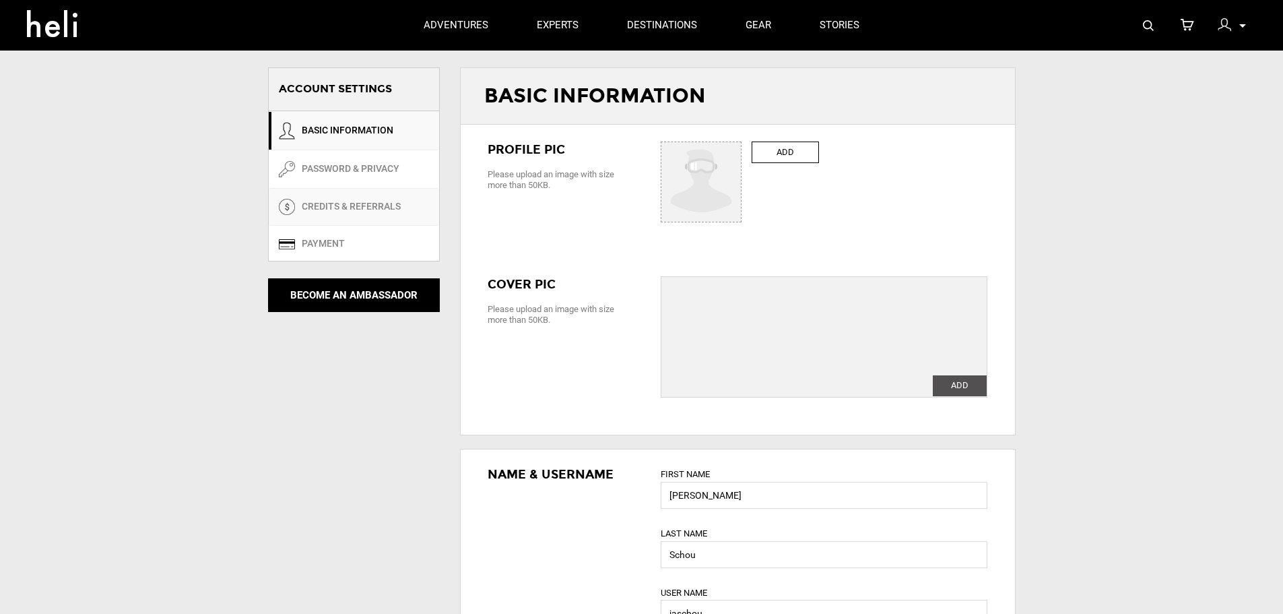
click at [375, 212] on link "CREDITS & REFERRALS" at bounding box center [354, 207] width 170 height 38
